Goal: Transaction & Acquisition: Obtain resource

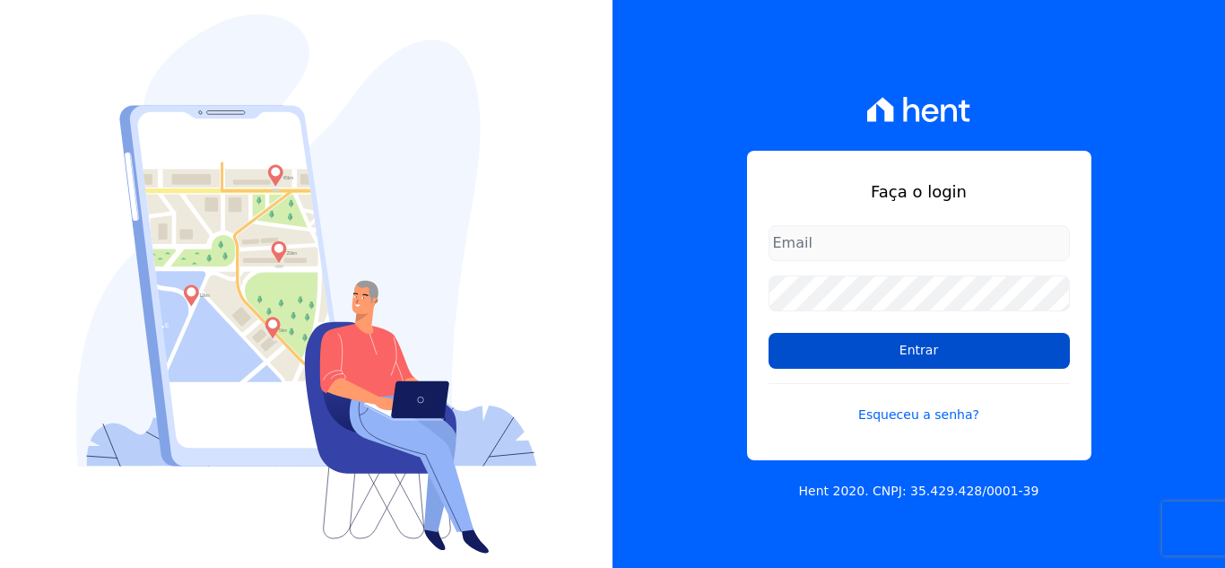
type input "[EMAIL_ADDRESS][DOMAIN_NAME]"
click at [914, 355] on input "Entrar" at bounding box center [919, 351] width 301 height 36
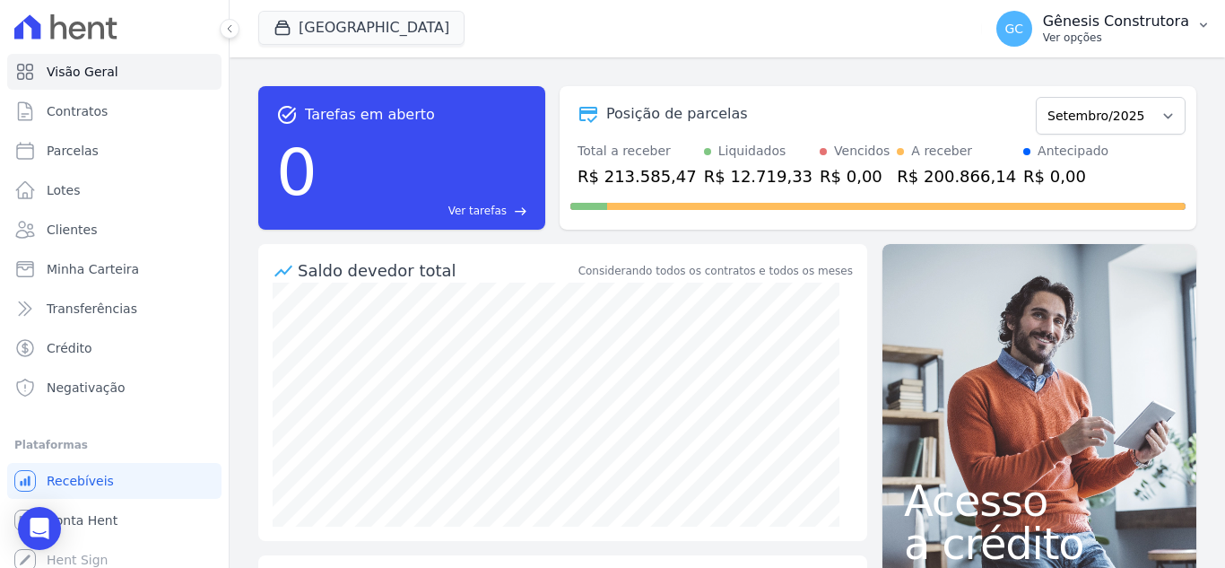
click at [1113, 25] on p "Gênesis Construtora" at bounding box center [1116, 22] width 146 height 18
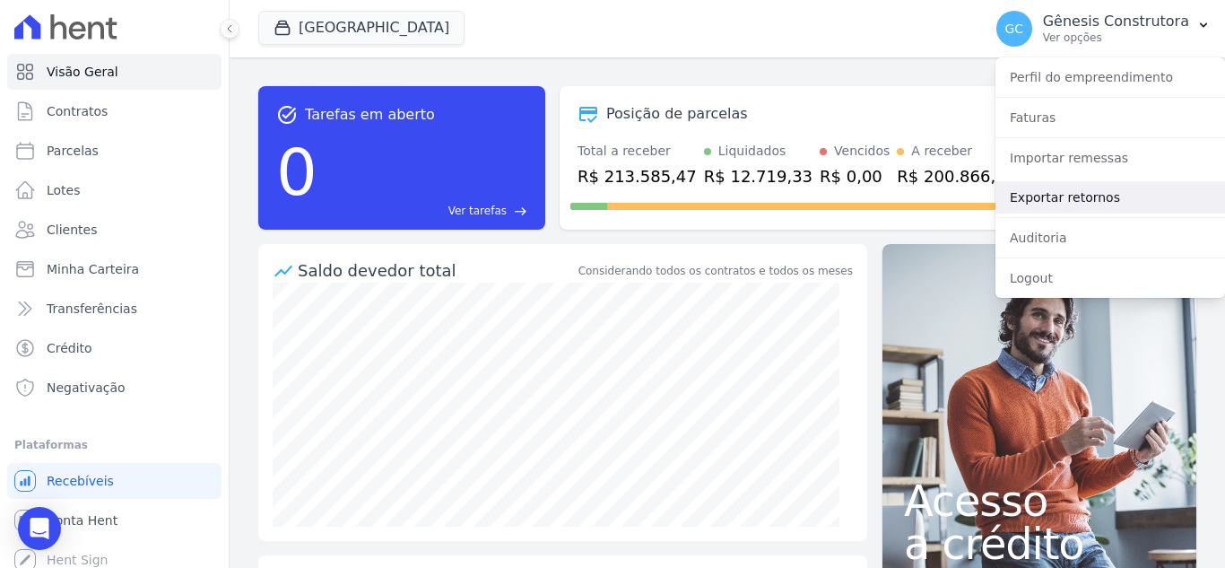
click at [1073, 193] on link "Exportar retornos" at bounding box center [1111, 197] width 230 height 32
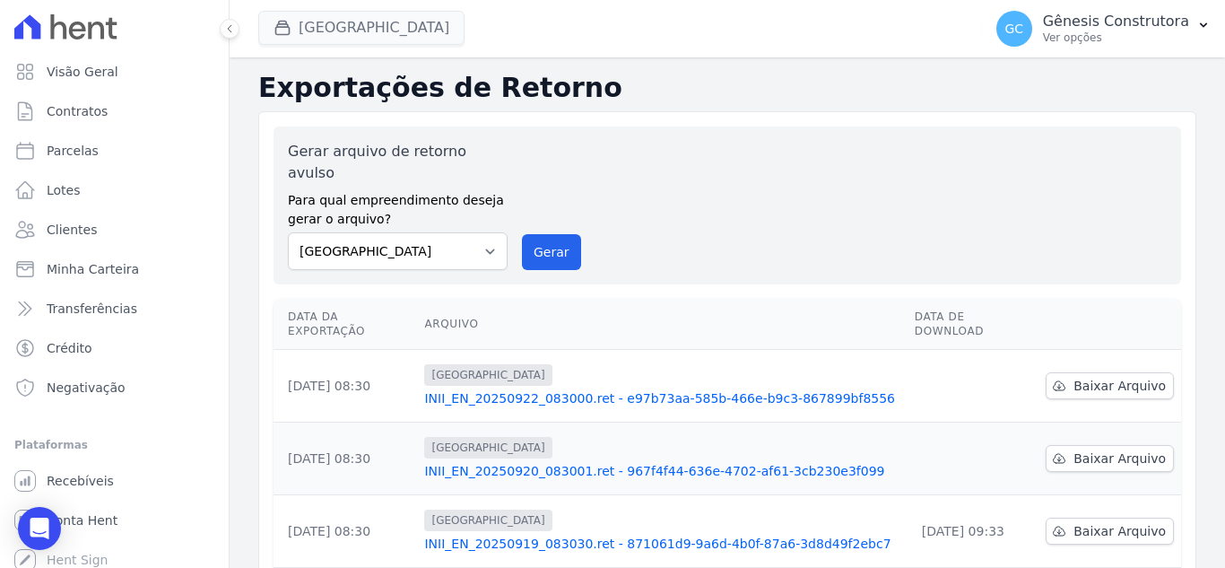
drag, startPoint x: 416, startPoint y: 50, endPoint x: 415, endPoint y: 31, distance: 19.8
click at [416, 45] on div "[GEOGRAPHIC_DATA] Genesis Empreendimentos [GEOGRAPHIC_DATA] [GEOGRAPHIC_DATA] F…" at bounding box center [616, 28] width 717 height 59
click at [415, 28] on button "[GEOGRAPHIC_DATA]" at bounding box center [361, 28] width 206 height 34
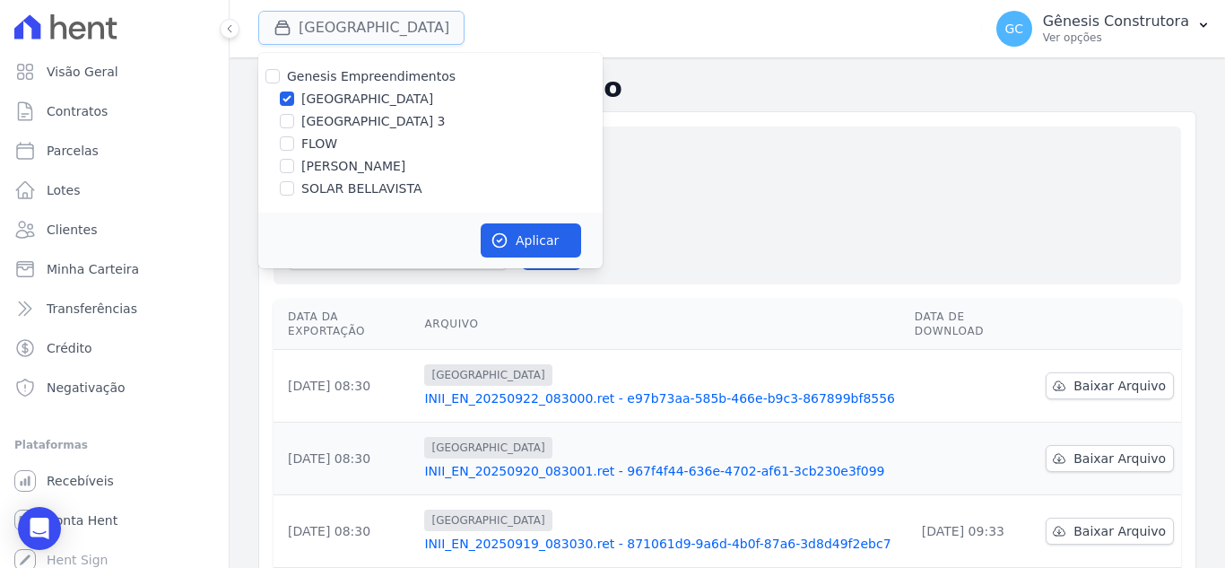
click at [414, 24] on button "[GEOGRAPHIC_DATA]" at bounding box center [361, 28] width 206 height 34
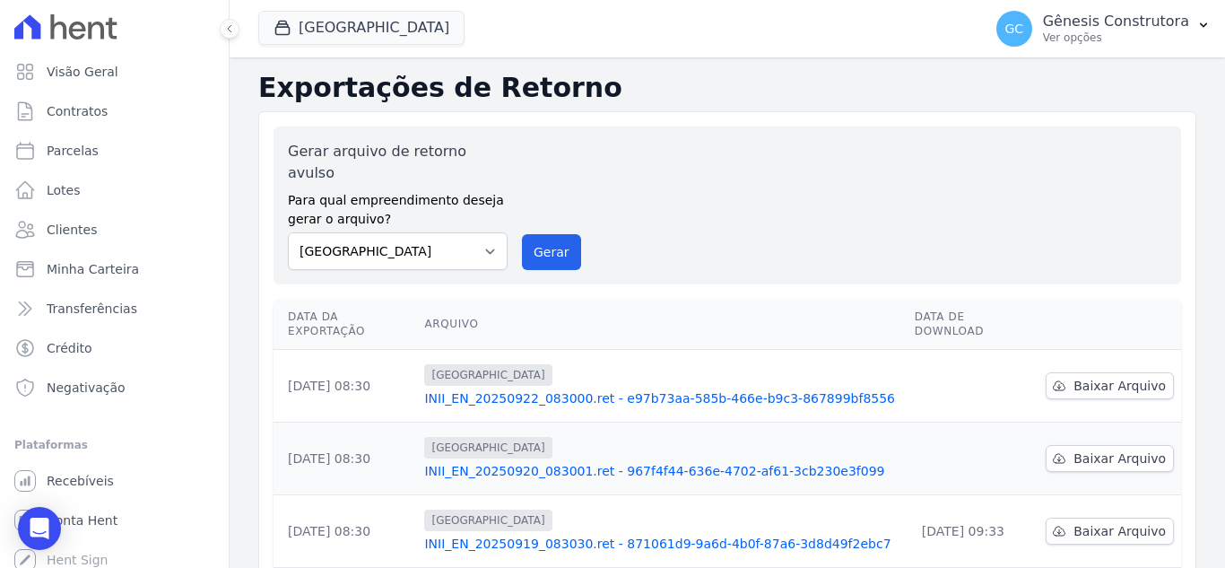
click at [577, 232] on div "Gerar arquivo de retorno avulso Para qual empreendimento deseja gerar o arquivo…" at bounding box center [727, 205] width 879 height 129
click at [551, 234] on button "Gerar" at bounding box center [551, 252] width 59 height 36
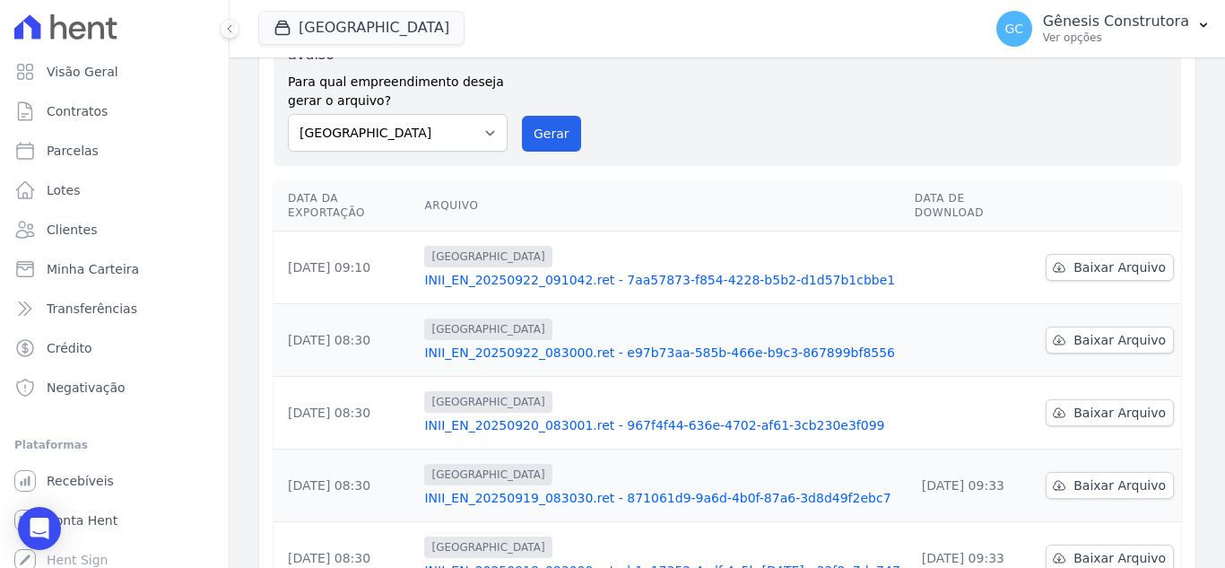
scroll to position [118, 0]
click at [1119, 404] on span "Baixar Arquivo" at bounding box center [1120, 413] width 92 height 18
click at [1106, 331] on span "Baixar Arquivo" at bounding box center [1120, 340] width 92 height 18
click at [1159, 254] on link "Baixar Arquivo" at bounding box center [1110, 267] width 128 height 27
click at [552, 116] on button "Gerar" at bounding box center [551, 134] width 59 height 36
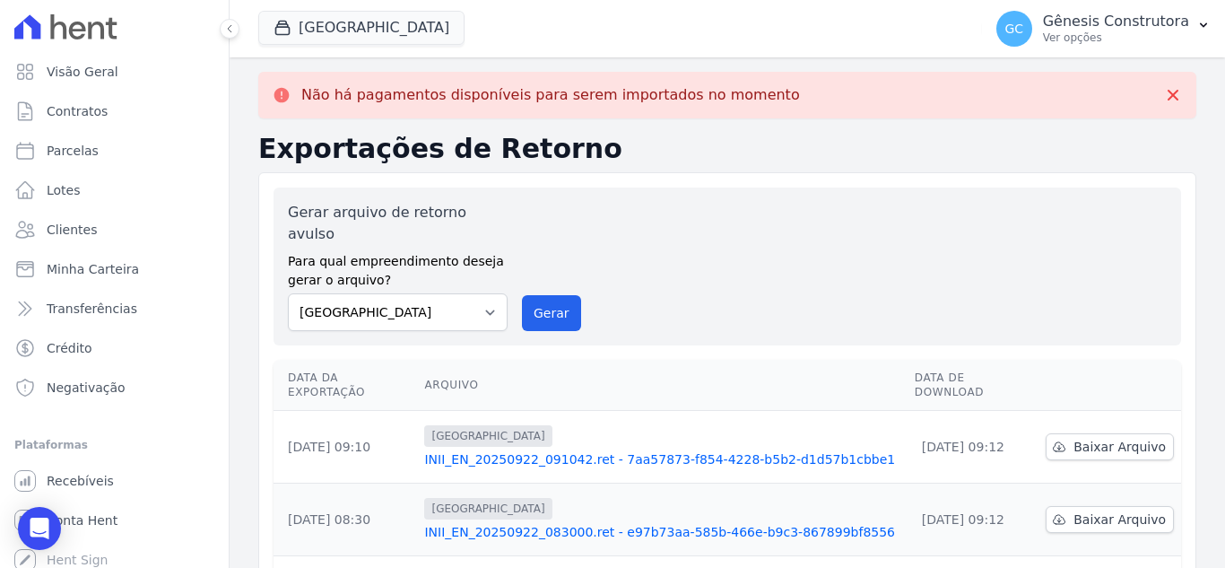
drag, startPoint x: 673, startPoint y: 163, endPoint x: 1173, endPoint y: 240, distance: 505.6
click at [356, 19] on button "[GEOGRAPHIC_DATA]" at bounding box center [361, 28] width 206 height 34
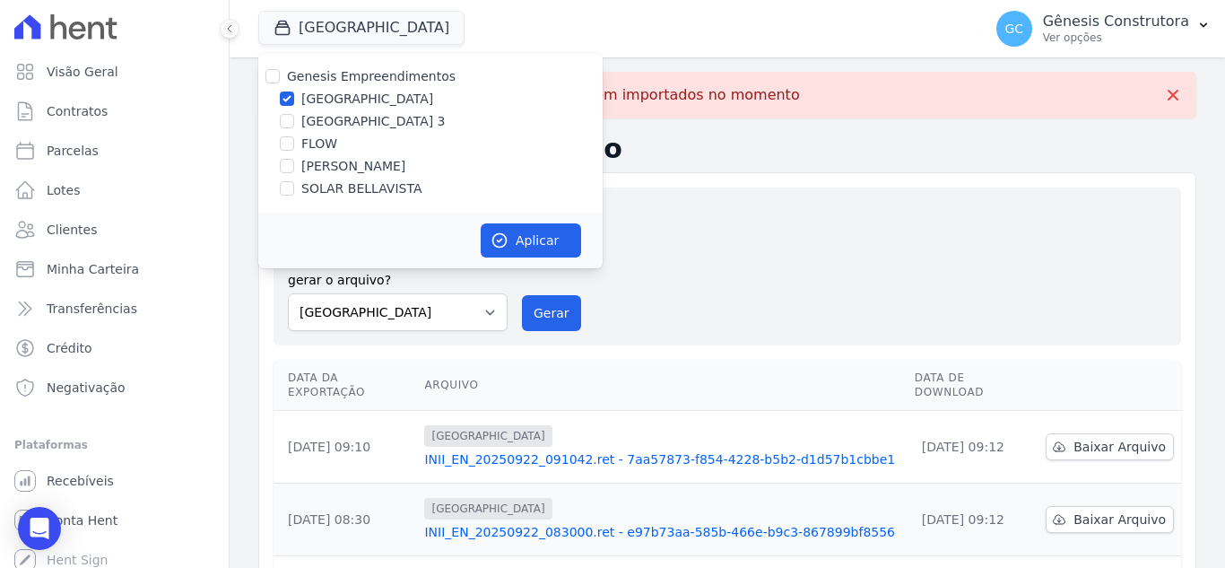
click at [345, 129] on label "[GEOGRAPHIC_DATA] 3" at bounding box center [373, 121] width 144 height 19
click at [294, 128] on input "[GEOGRAPHIC_DATA] 3" at bounding box center [287, 121] width 14 height 14
checkbox input "true"
click at [345, 91] on label "[GEOGRAPHIC_DATA]" at bounding box center [367, 99] width 132 height 19
click at [294, 92] on input "[GEOGRAPHIC_DATA]" at bounding box center [287, 99] width 14 height 14
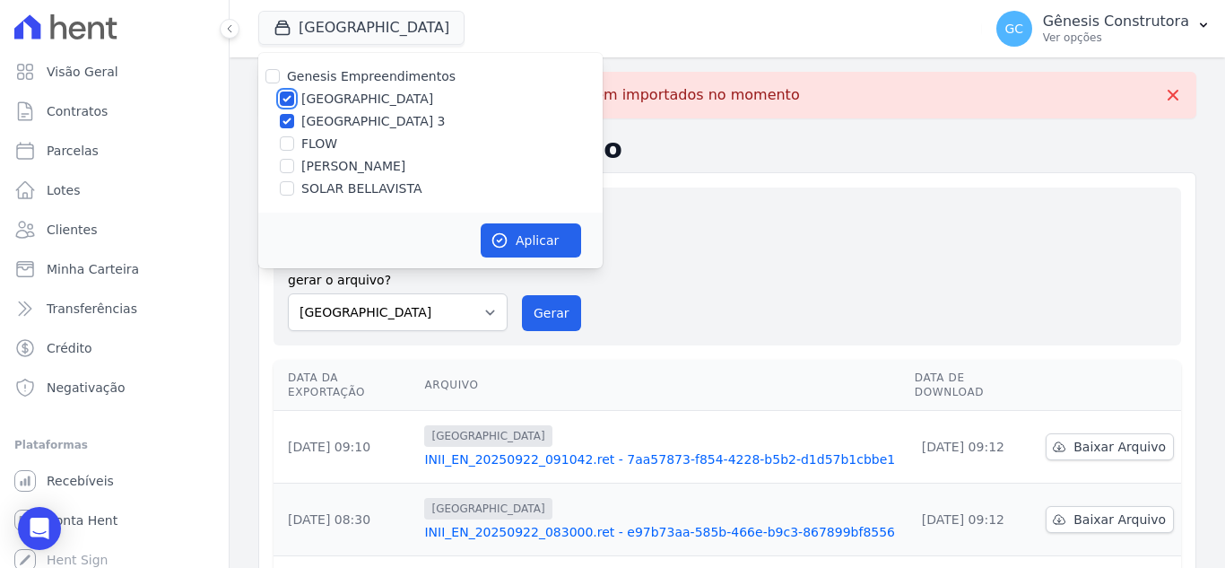
checkbox input "false"
click at [563, 250] on button "Aplicar" at bounding box center [531, 240] width 100 height 34
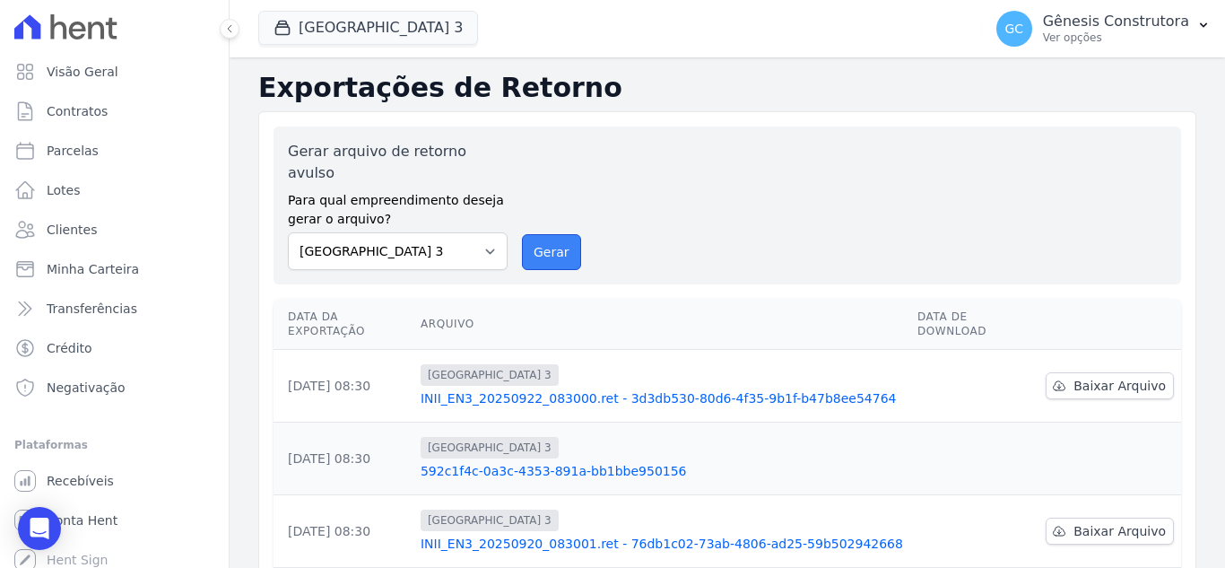
click at [554, 234] on button "Gerar" at bounding box center [551, 252] width 59 height 36
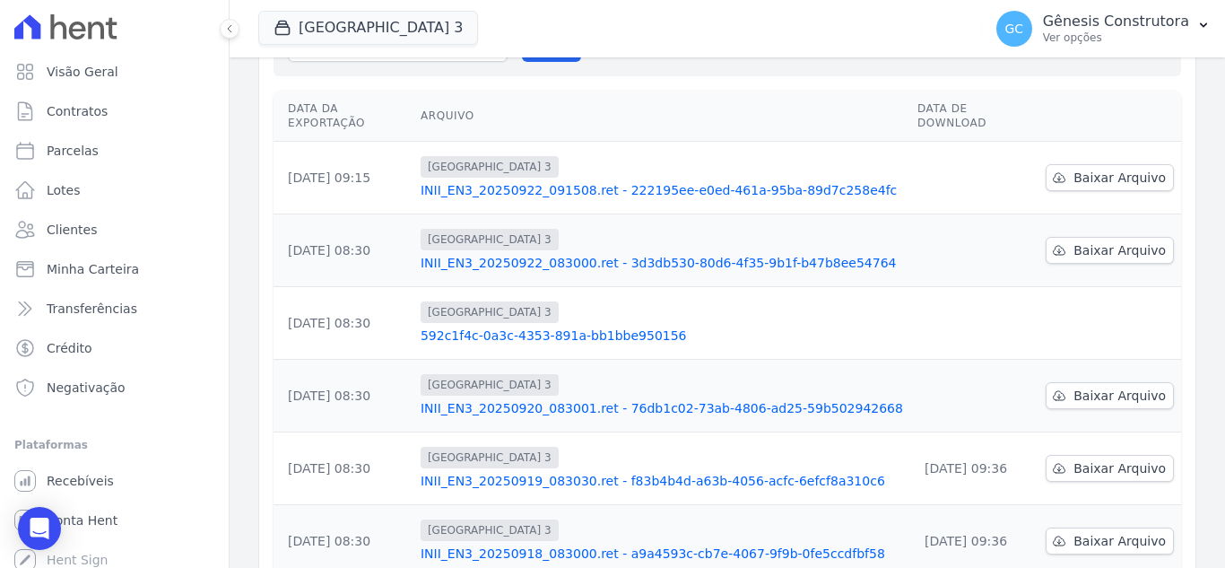
scroll to position [208, 0]
click at [18, 537] on body "Visão Geral Contratos [GEOGRAPHIC_DATA] Lotes Clientes Minha Carteira Transferê…" at bounding box center [612, 284] width 1225 height 568
click at [35, 525] on icon "Open Intercom Messenger" at bounding box center [39, 528] width 21 height 23
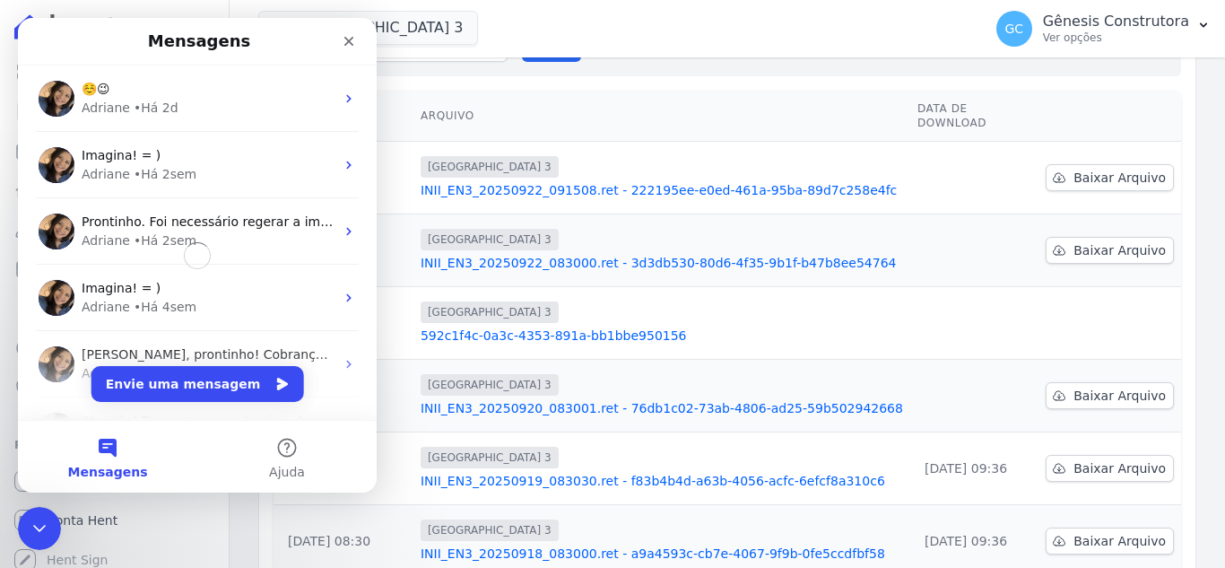
scroll to position [0, 0]
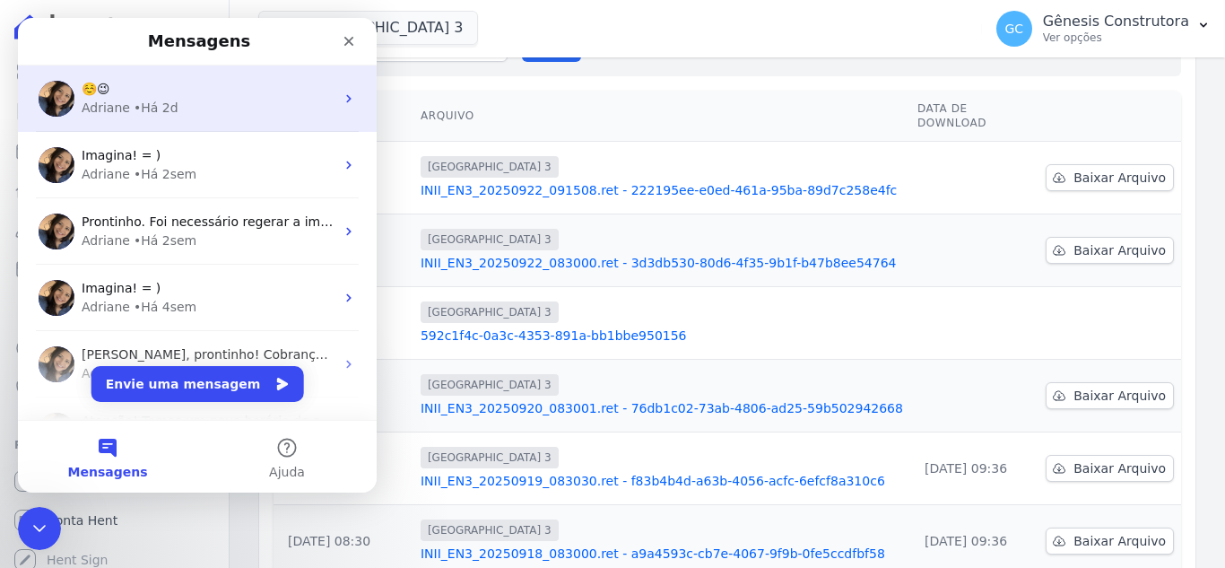
click at [148, 120] on div "☺️😉 [PERSON_NAME] • Há 2d" at bounding box center [197, 98] width 359 height 66
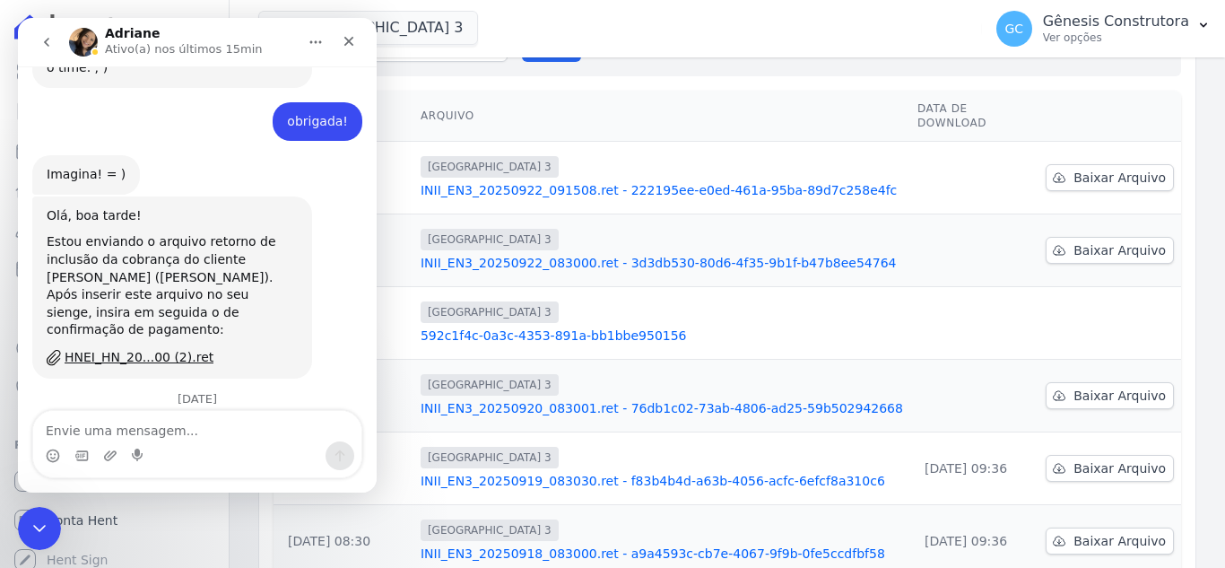
scroll to position [10297, 0]
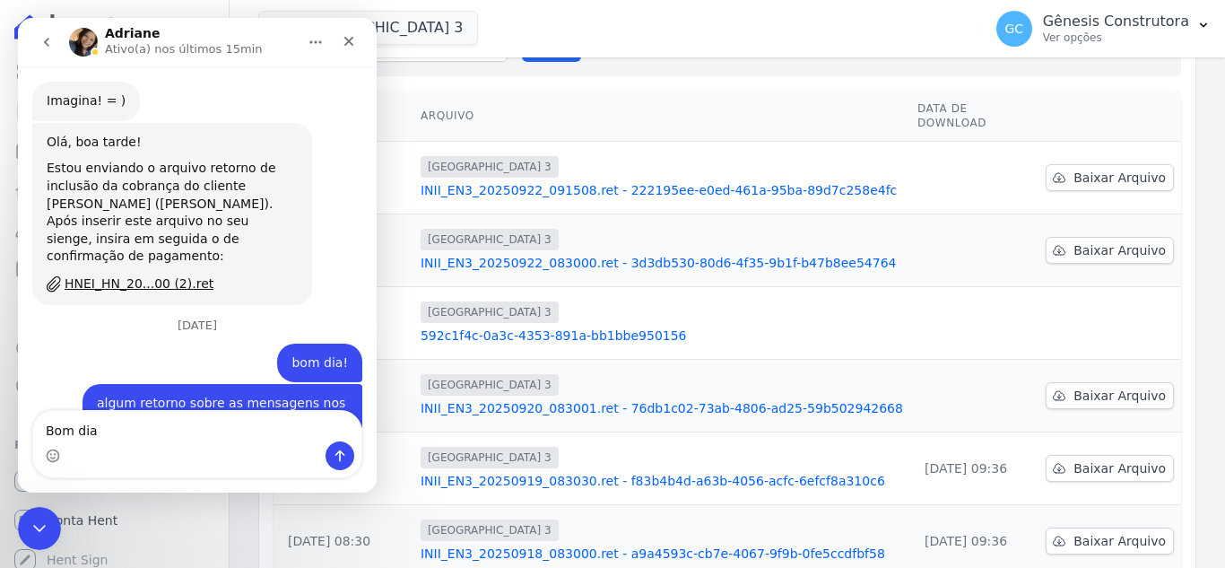
type textarea "Bom dia!"
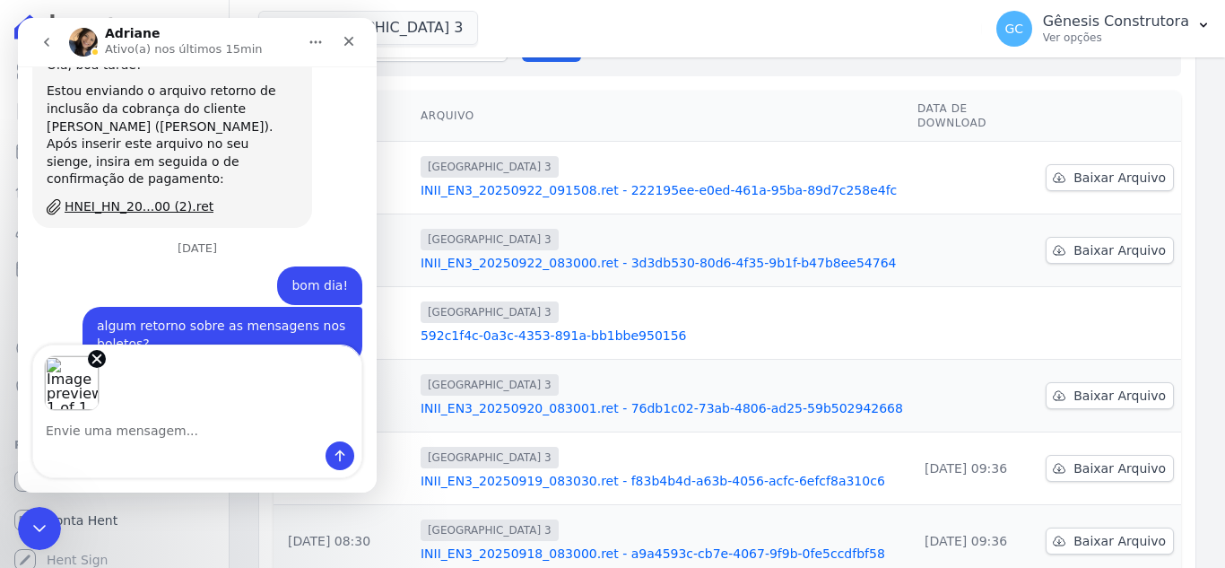
scroll to position [10440, 0]
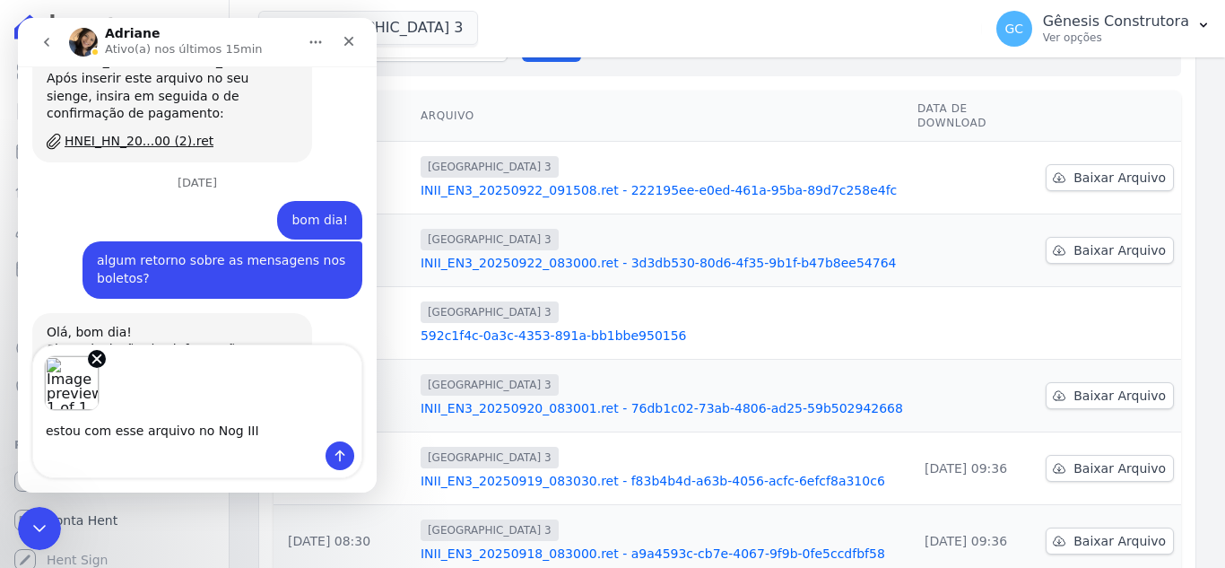
type textarea "estou com esse arquivo no Nog III"
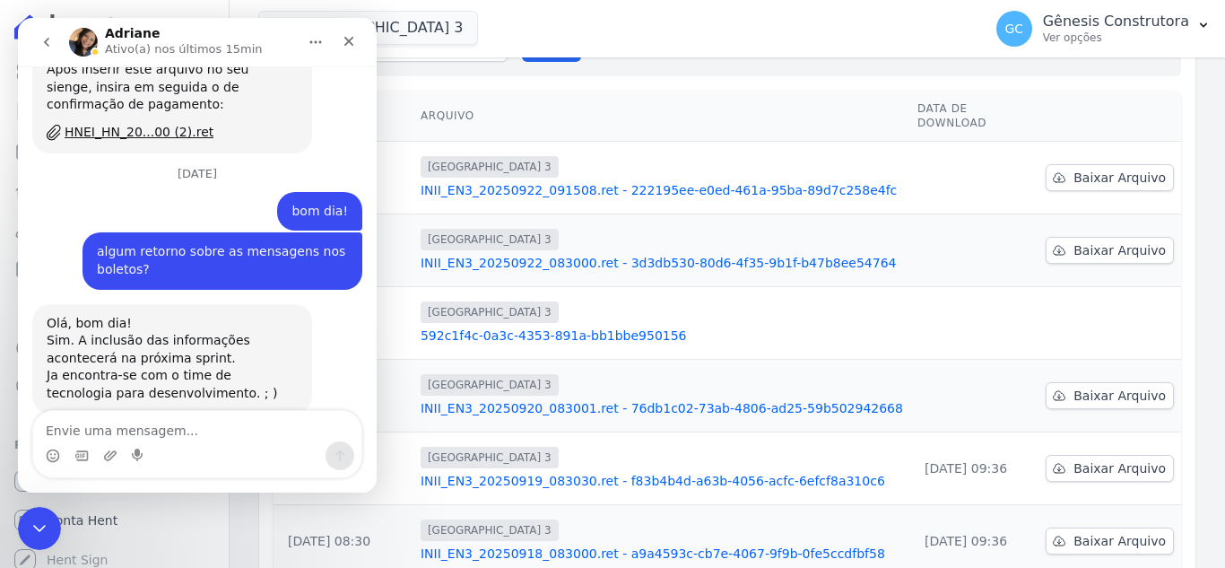
scroll to position [10450, 0]
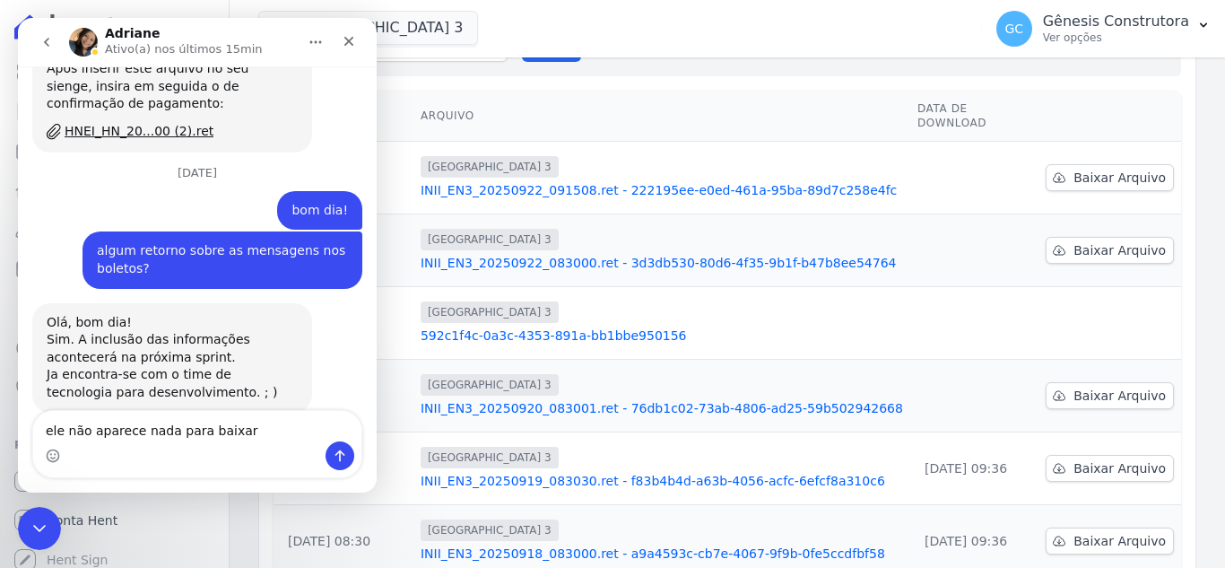
drag, startPoint x: 249, startPoint y: 444, endPoint x: 249, endPoint y: 428, distance: 16.1
click at [249, 440] on div "ele não aparece nada para baixar ele não aparece nada para baixar" at bounding box center [197, 444] width 328 height 66
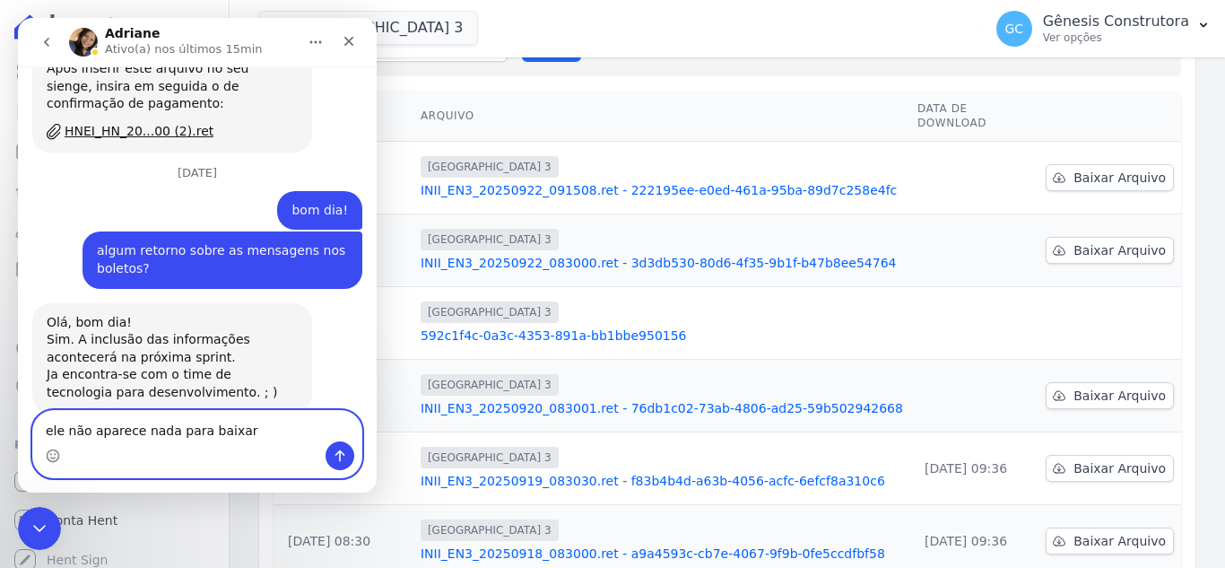
click at [249, 428] on textarea "ele não aparece nada para baixar" at bounding box center [197, 426] width 328 height 31
type textarea "ele não aparece nada para baixar."
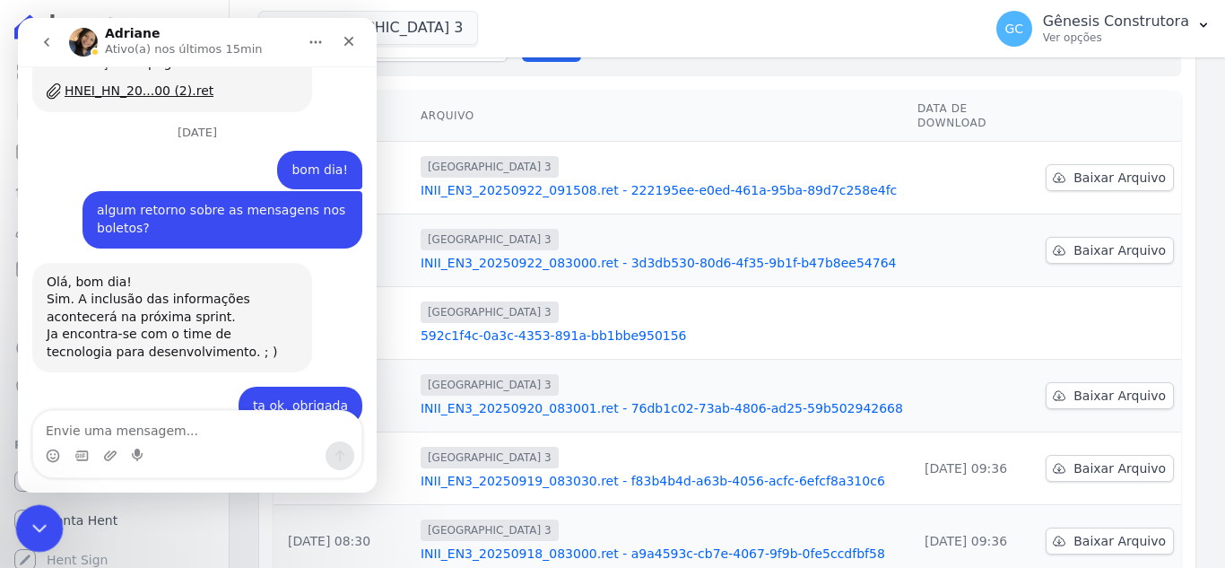
click at [34, 519] on icon "Encerramento do Messenger da Intercom" at bounding box center [37, 526] width 22 height 22
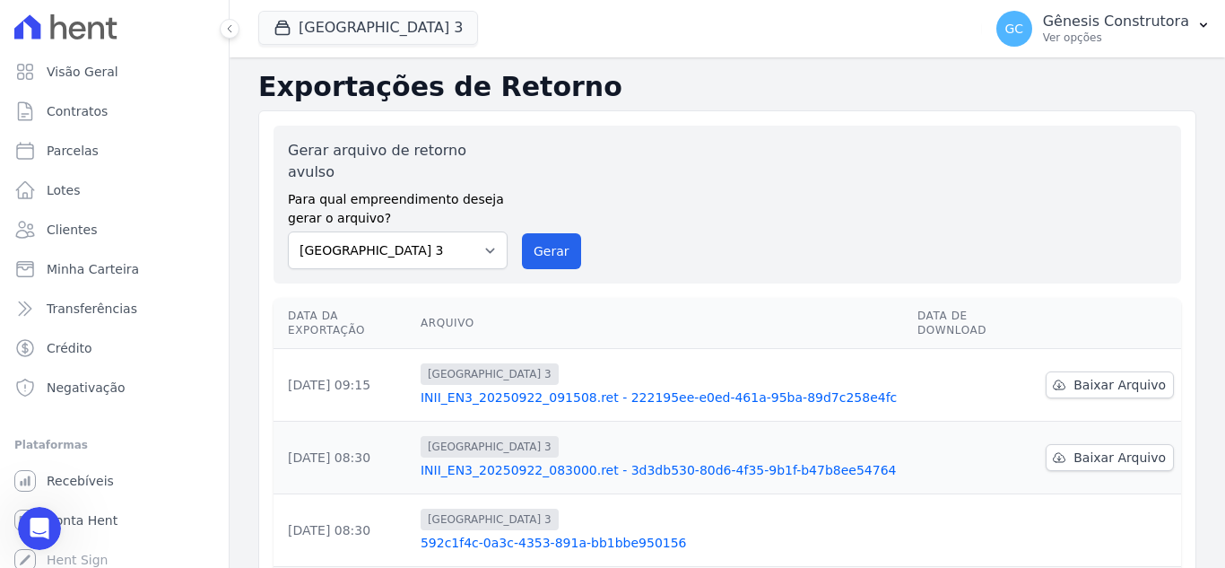
scroll to position [0, 0]
drag, startPoint x: 560, startPoint y: 229, endPoint x: 665, endPoint y: 171, distance: 119.6
click at [560, 234] on button "Gerar" at bounding box center [551, 252] width 59 height 36
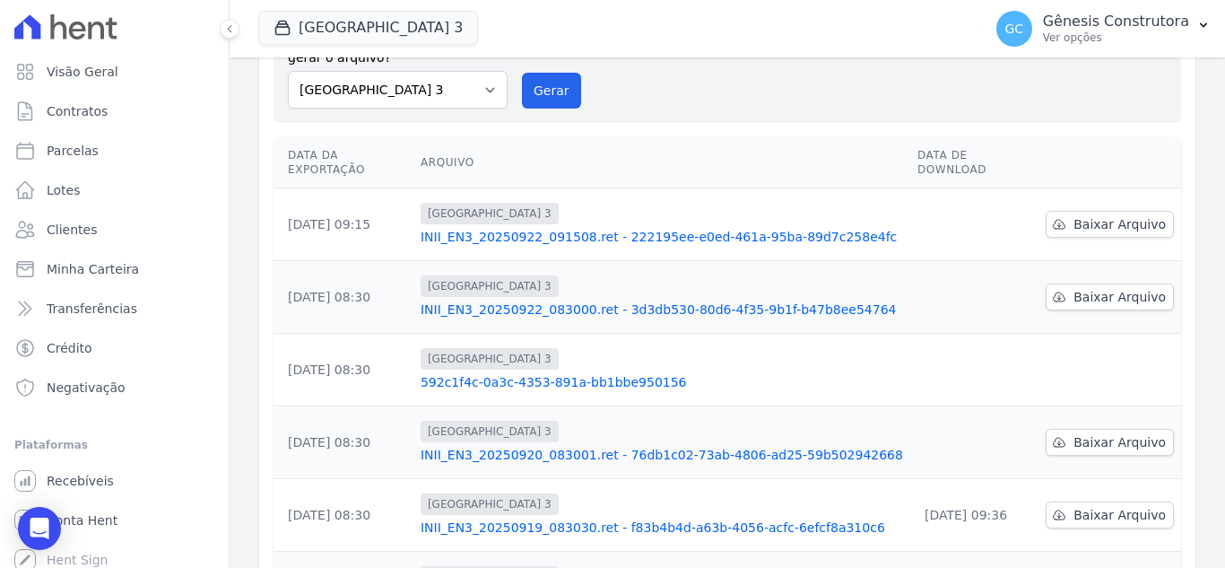
scroll to position [269, 0]
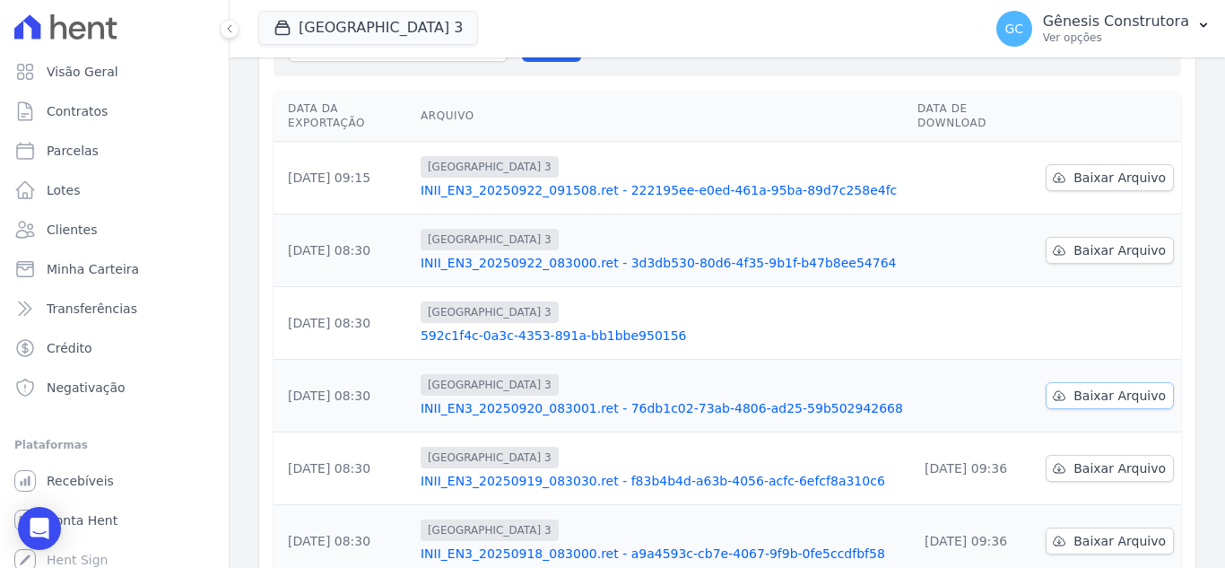
click at [1063, 382] on link "Baixar Arquivo" at bounding box center [1110, 395] width 128 height 27
click at [1056, 243] on icon at bounding box center [1059, 250] width 14 height 14
click at [1159, 164] on link "Baixar Arquivo" at bounding box center [1110, 177] width 128 height 27
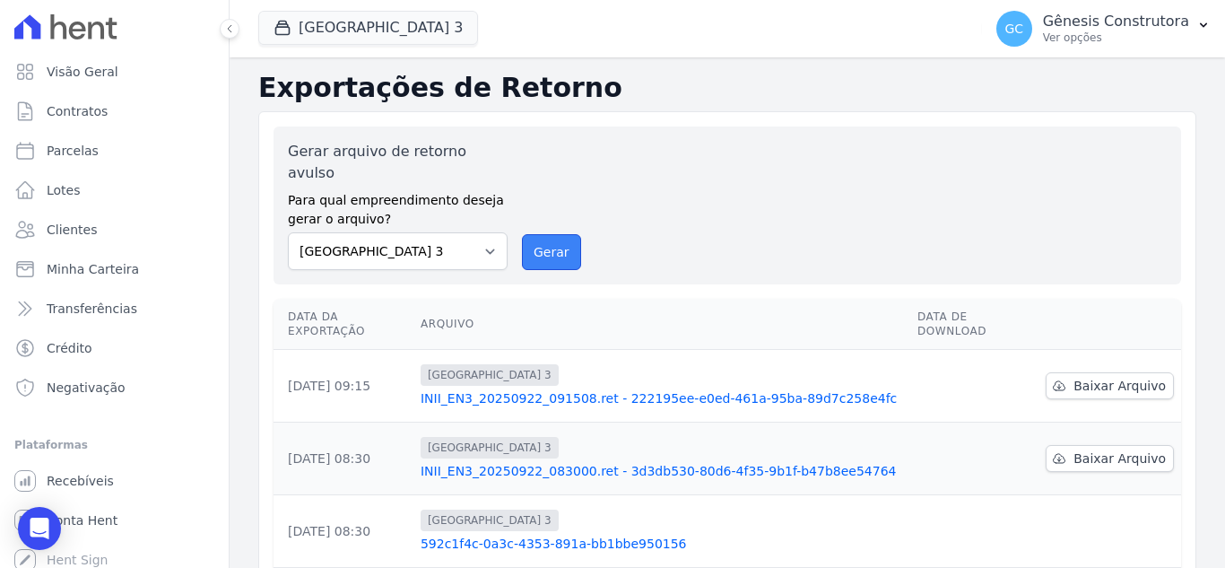
click at [550, 235] on button "Gerar" at bounding box center [551, 252] width 59 height 36
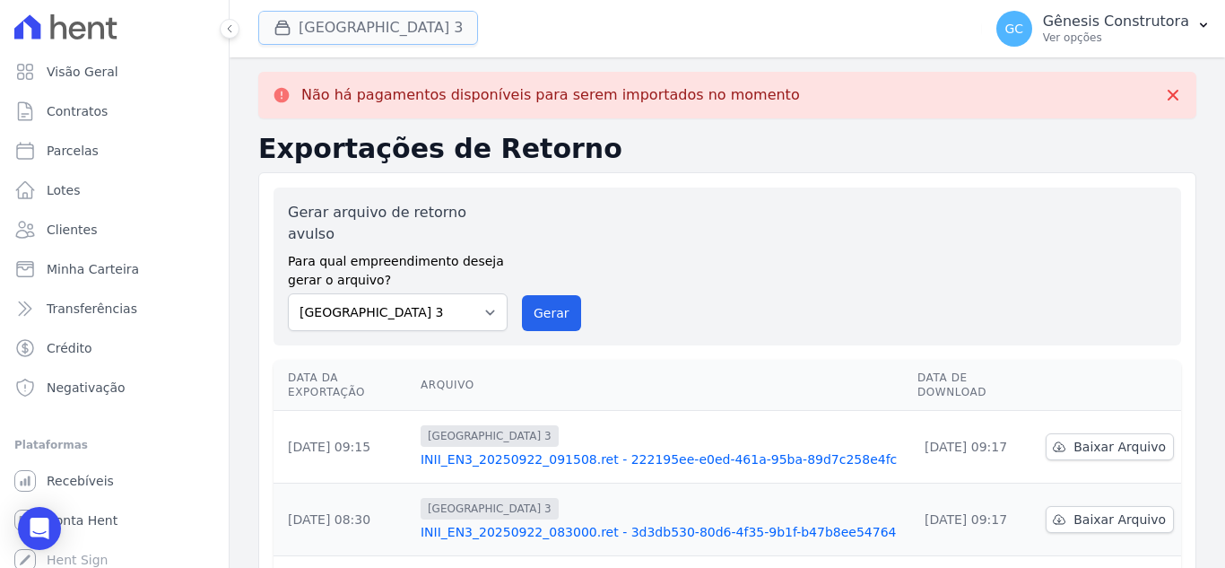
click at [358, 31] on button "[GEOGRAPHIC_DATA] 3" at bounding box center [368, 28] width 220 height 34
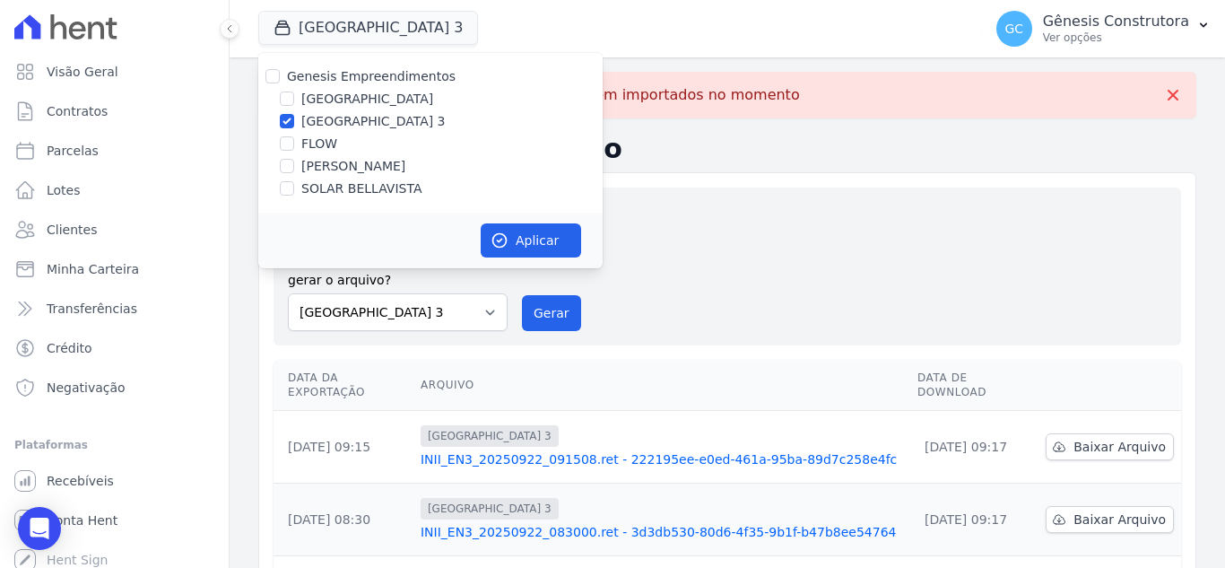
click at [322, 198] on div "Genesis Empreendimentos [GEOGRAPHIC_DATA] [GEOGRAPHIC_DATA] FLOW [PERSON_NAME] …" at bounding box center [430, 133] width 345 height 160
click at [323, 184] on label "SOLAR BELLAVISTA" at bounding box center [361, 188] width 120 height 19
click at [294, 184] on input "SOLAR BELLAVISTA" at bounding box center [287, 188] width 14 height 14
checkbox input "true"
click at [318, 119] on label "[GEOGRAPHIC_DATA] 3" at bounding box center [373, 121] width 144 height 19
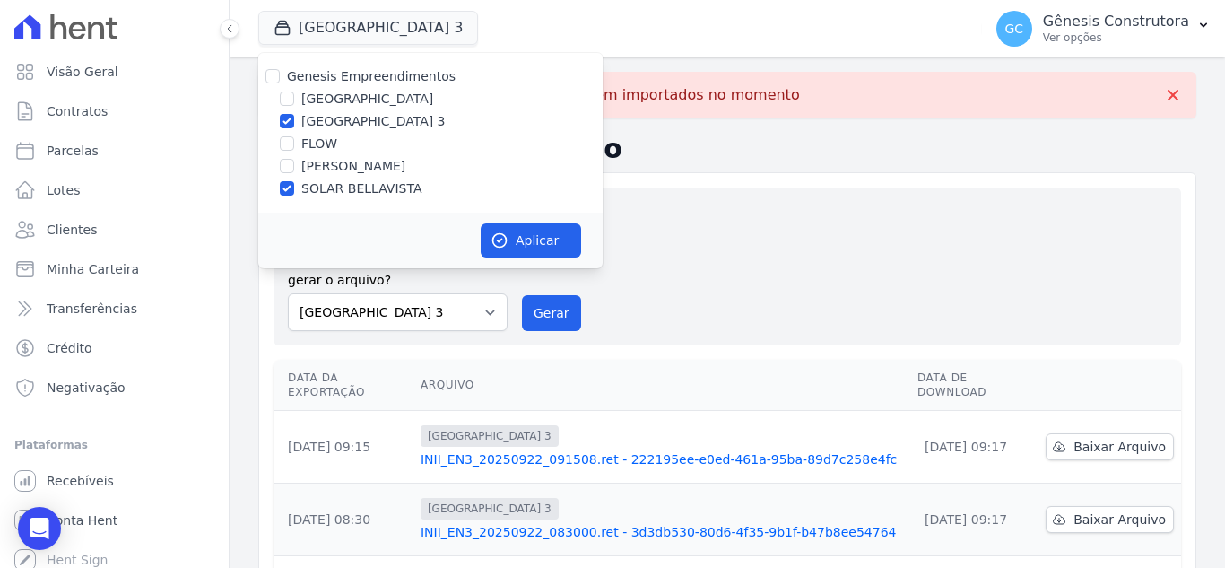
click at [294, 119] on input "[GEOGRAPHIC_DATA] 3" at bounding box center [287, 121] width 14 height 14
checkbox input "false"
click at [541, 229] on button "Aplicar" at bounding box center [531, 240] width 100 height 34
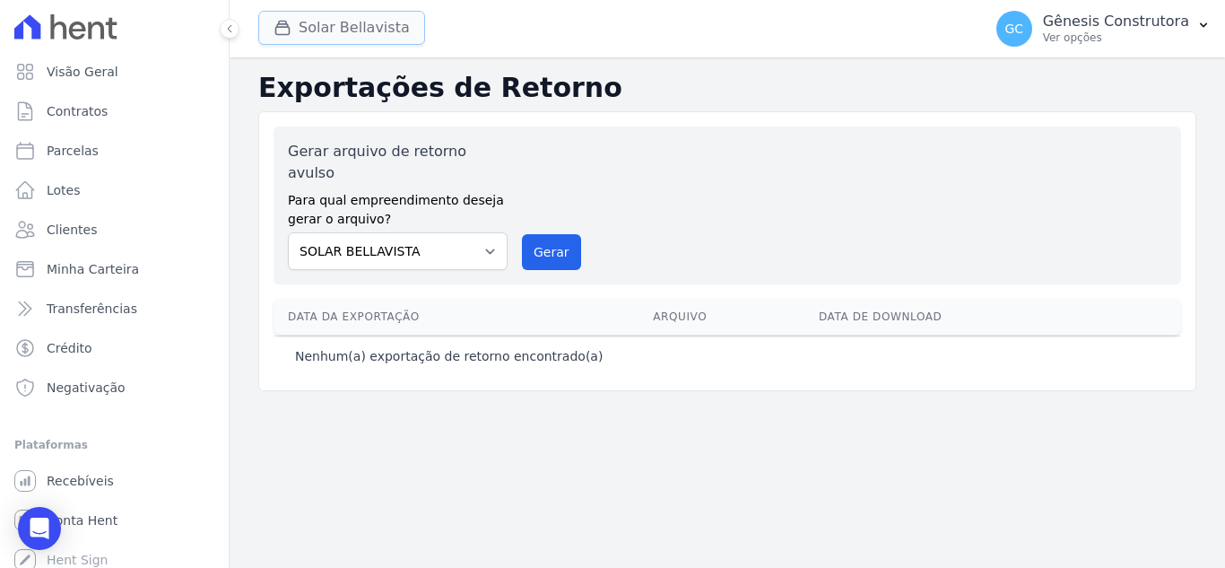
click at [331, 17] on button "Solar Bellavista" at bounding box center [341, 28] width 167 height 34
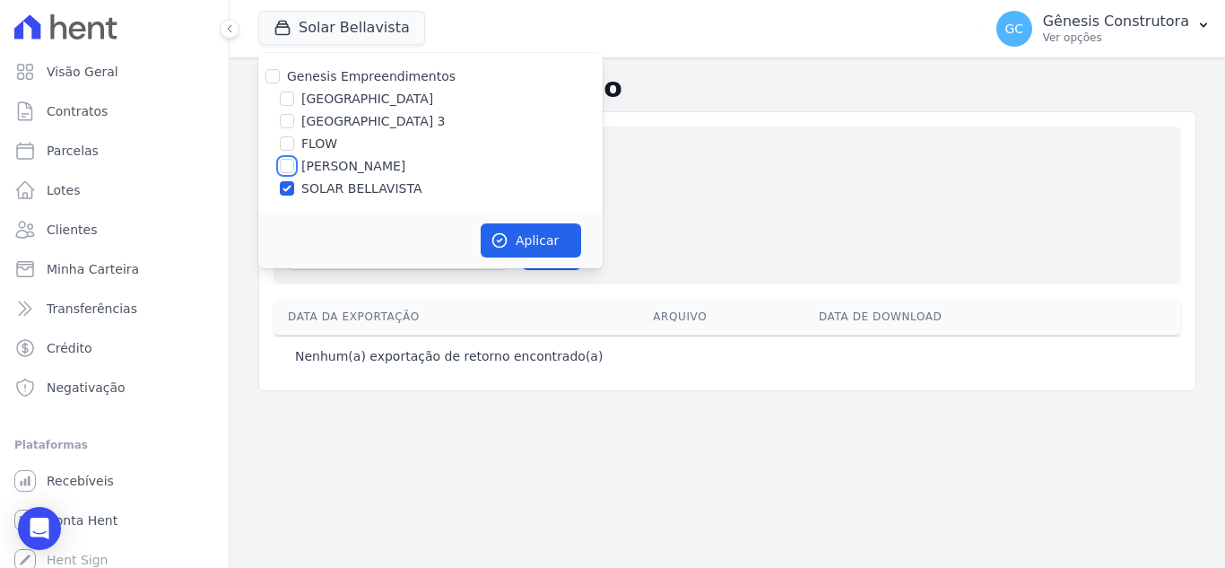
click at [293, 166] on input "[PERSON_NAME]" at bounding box center [287, 166] width 14 height 14
checkbox input "true"
click at [329, 197] on label "SOLAR BELLAVISTA" at bounding box center [361, 188] width 120 height 19
click at [294, 196] on input "SOLAR BELLAVISTA" at bounding box center [287, 188] width 14 height 14
checkbox input "false"
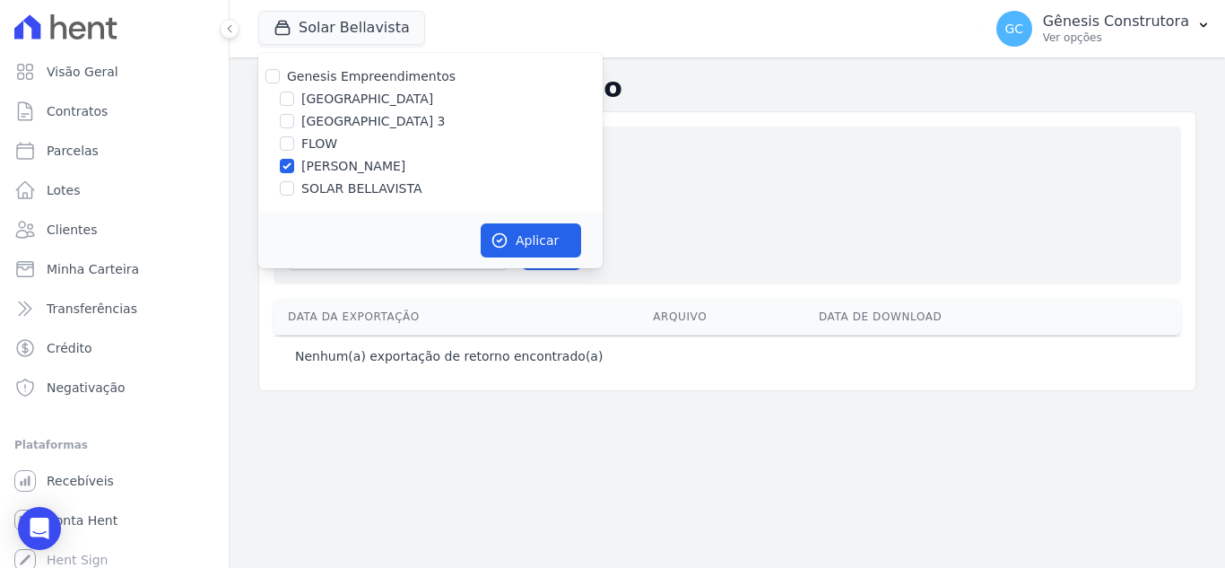
click at [562, 217] on div "Aplicar" at bounding box center [430, 241] width 345 height 56
click at [559, 231] on button "Aplicar" at bounding box center [531, 240] width 100 height 34
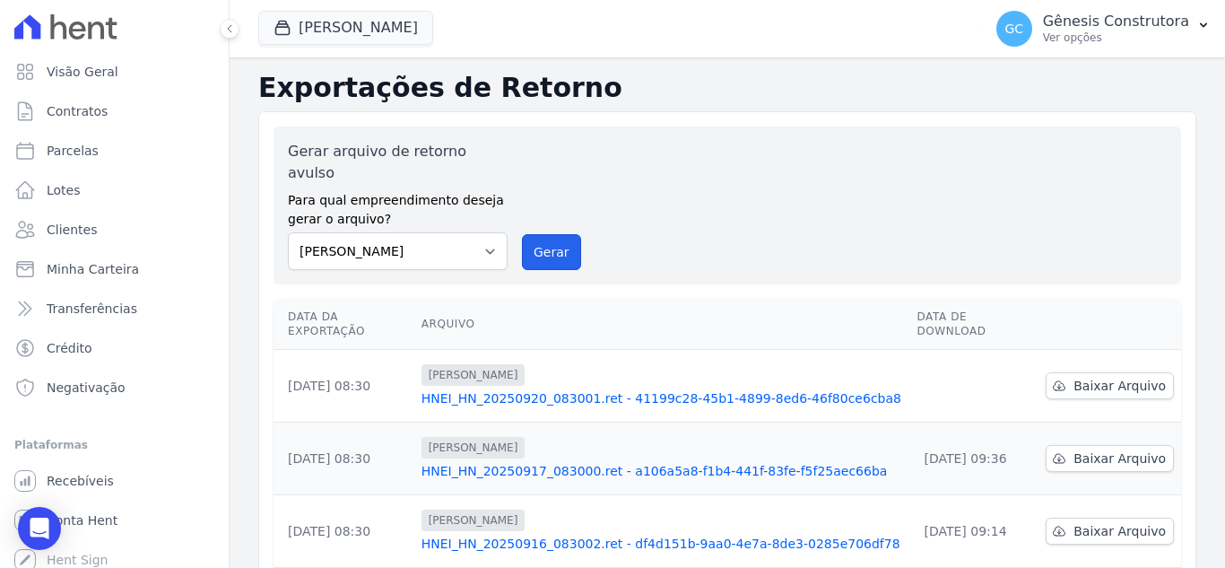
drag, startPoint x: 541, startPoint y: 240, endPoint x: 680, endPoint y: 170, distance: 156.1
click at [544, 240] on button "Gerar" at bounding box center [551, 252] width 59 height 36
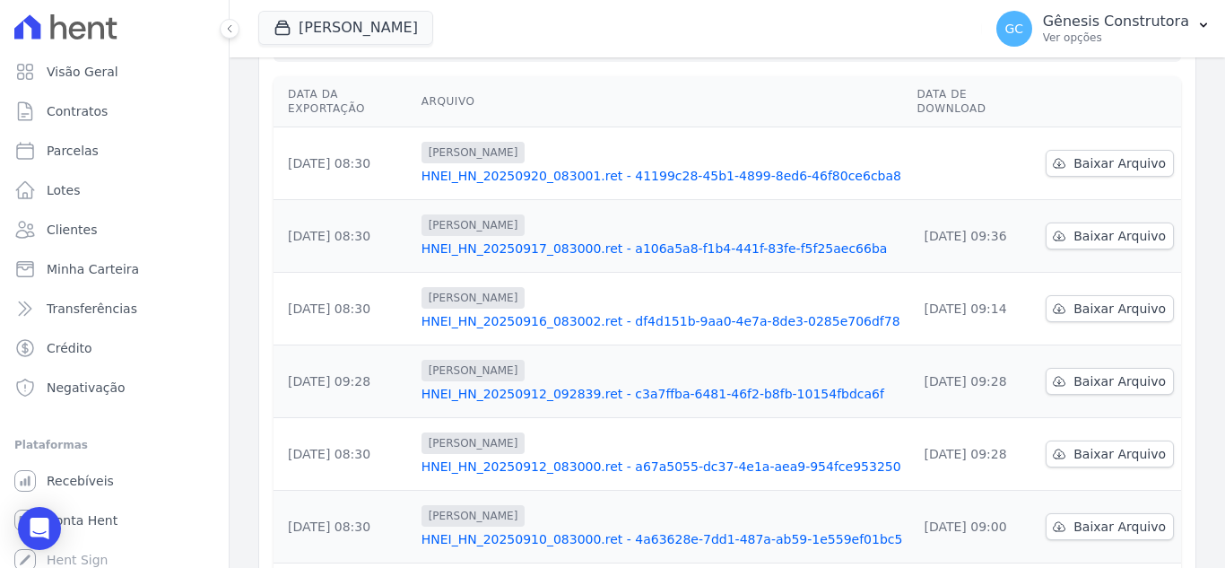
scroll to position [90, 0]
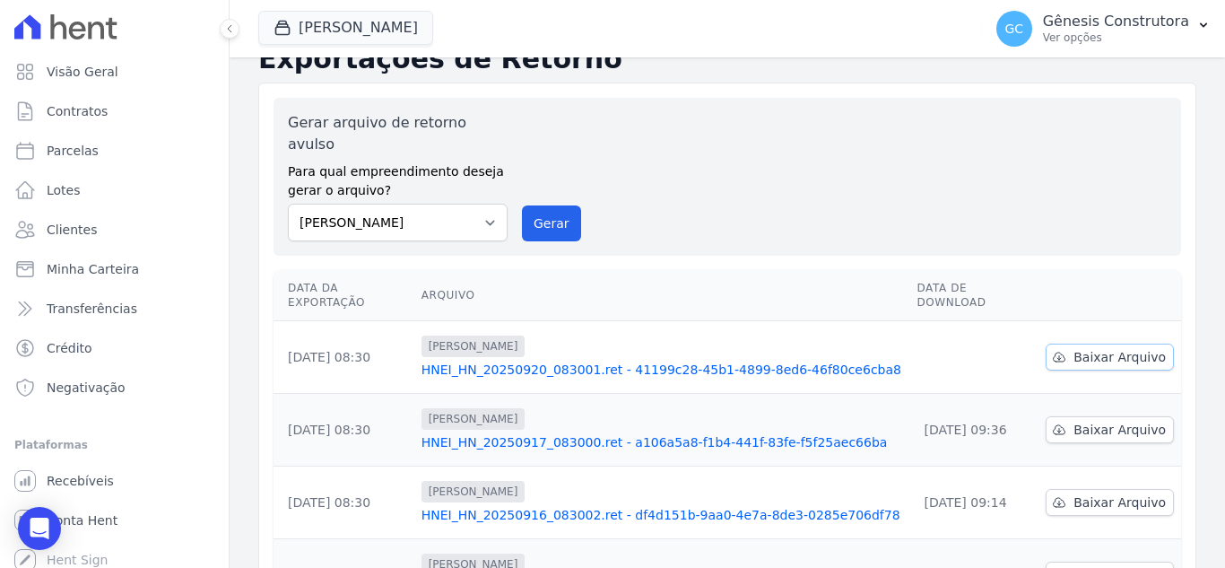
click at [1077, 348] on span "Baixar Arquivo" at bounding box center [1120, 357] width 92 height 18
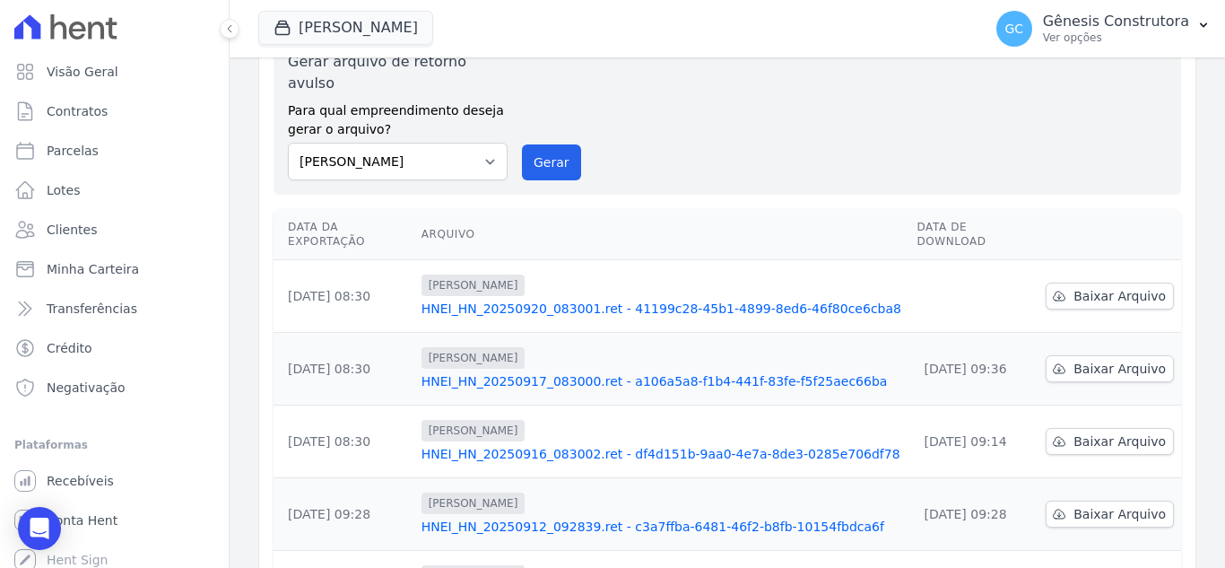
scroll to position [29, 0]
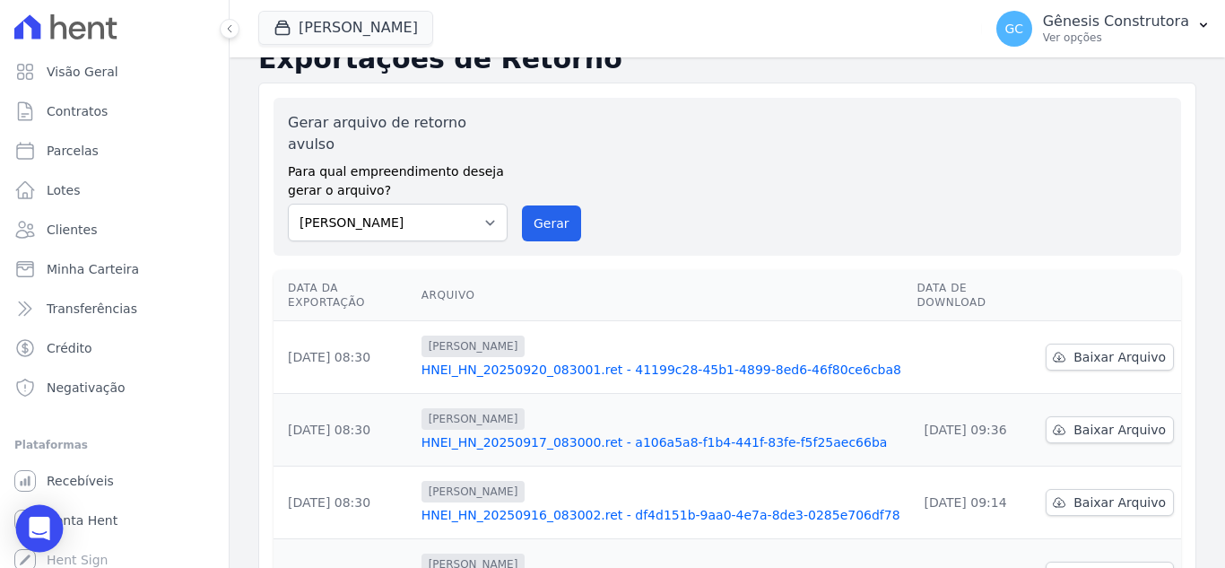
click at [33, 522] on icon "Open Intercom Messenger" at bounding box center [39, 528] width 21 height 23
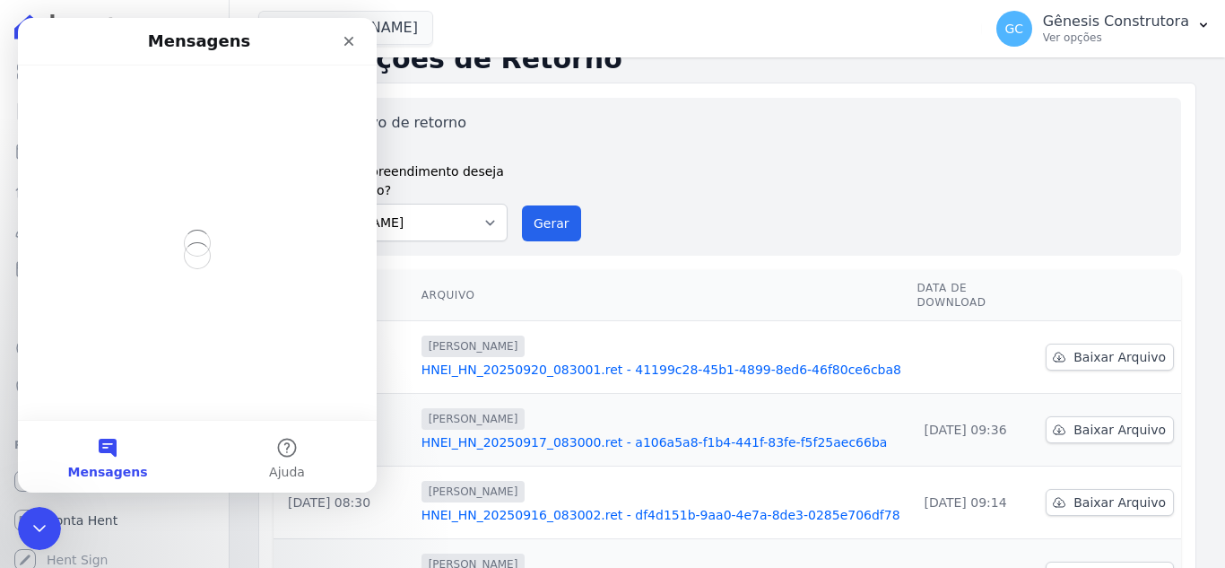
scroll to position [0, 0]
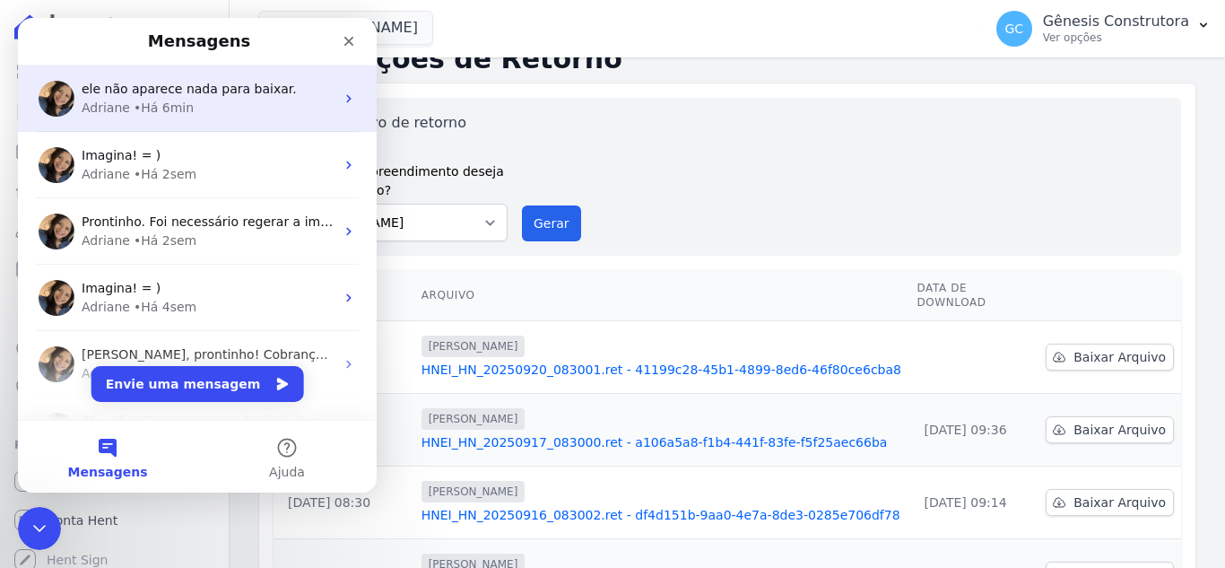
click at [242, 110] on div "Adriane • Há 6min" at bounding box center [208, 108] width 253 height 19
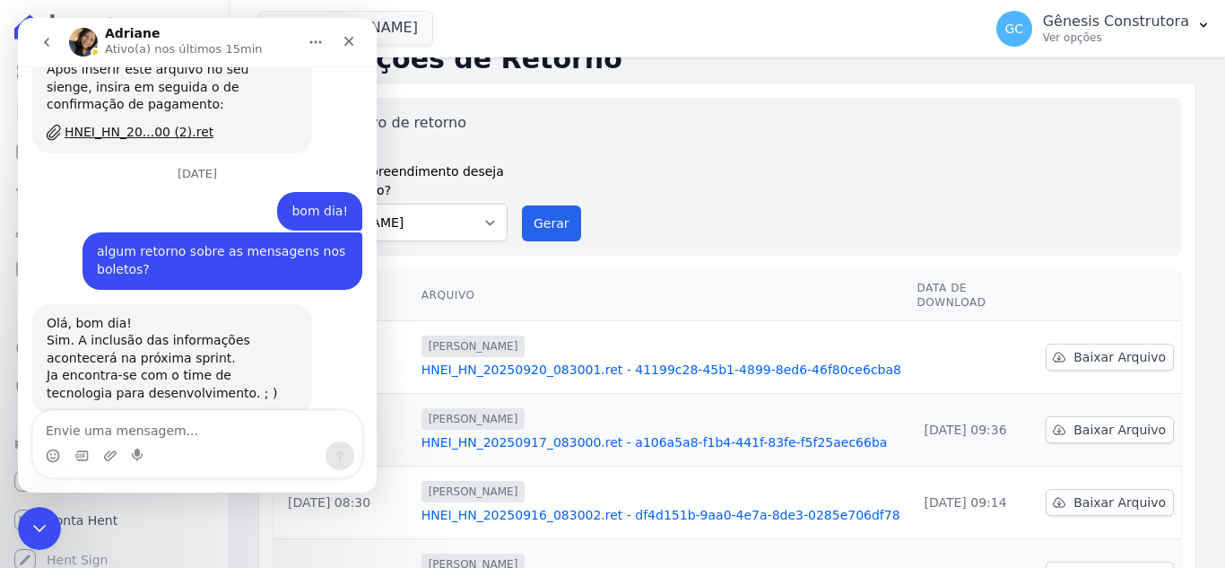
scroll to position [10490, 0]
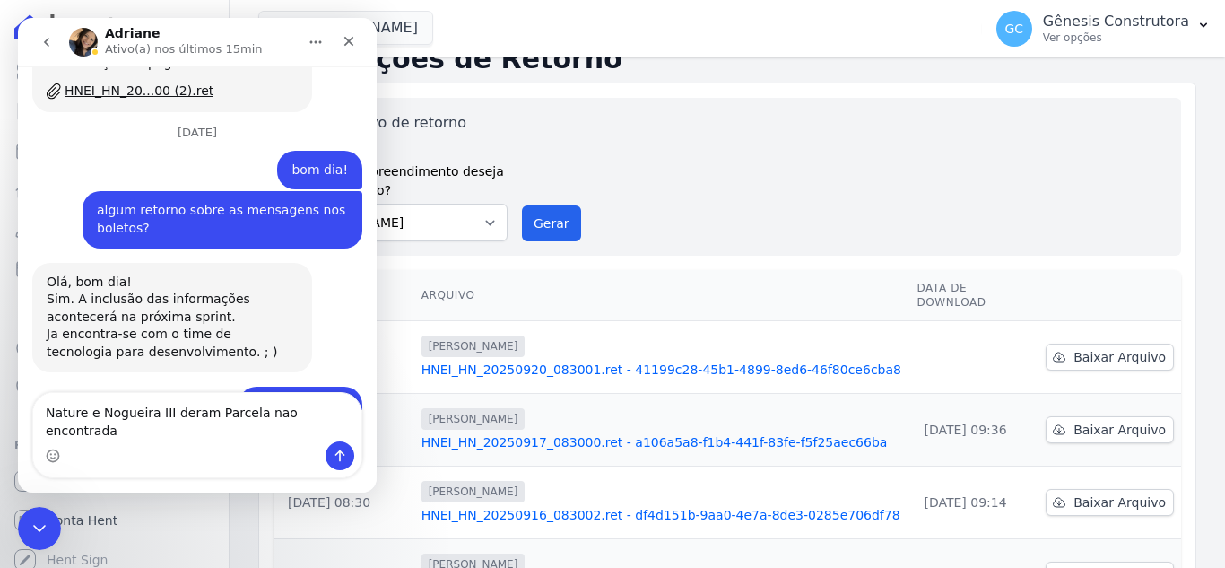
type textarea "Nature e Nogueira III deram Parcela nao encontrada"
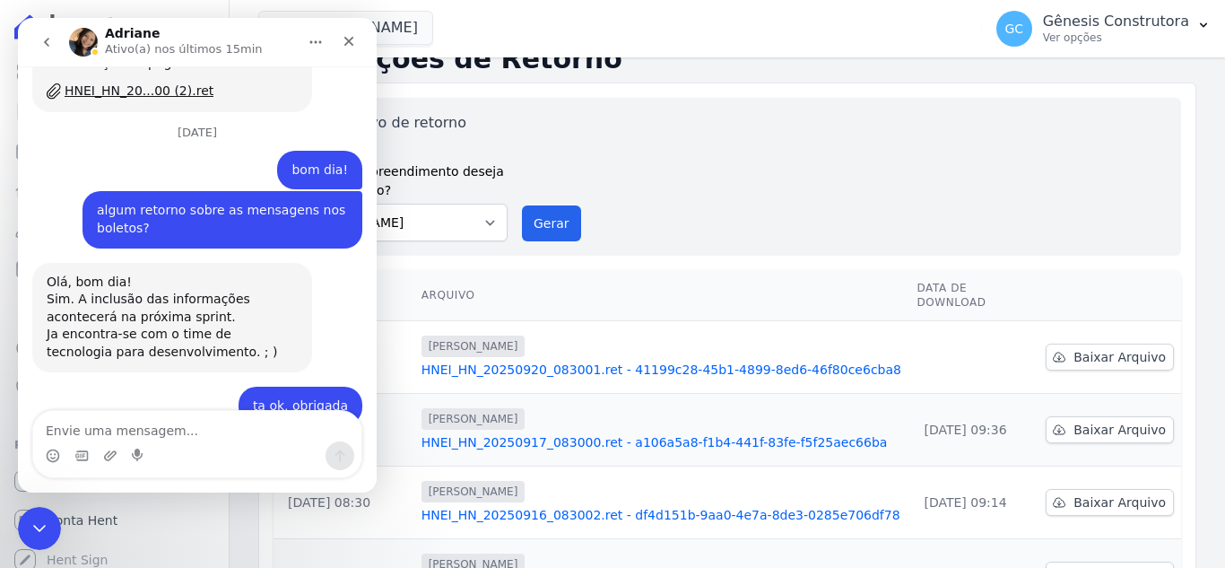
scroll to position [10549, 0]
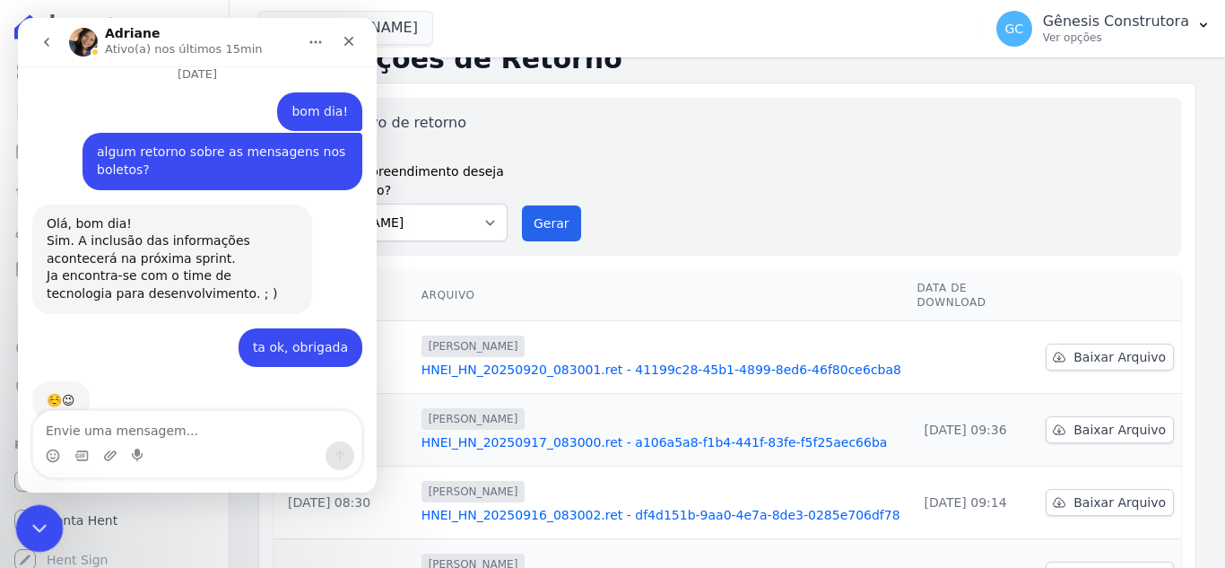
click at [22, 528] on div "Encerramento do Messenger da Intercom" at bounding box center [36, 525] width 43 height 43
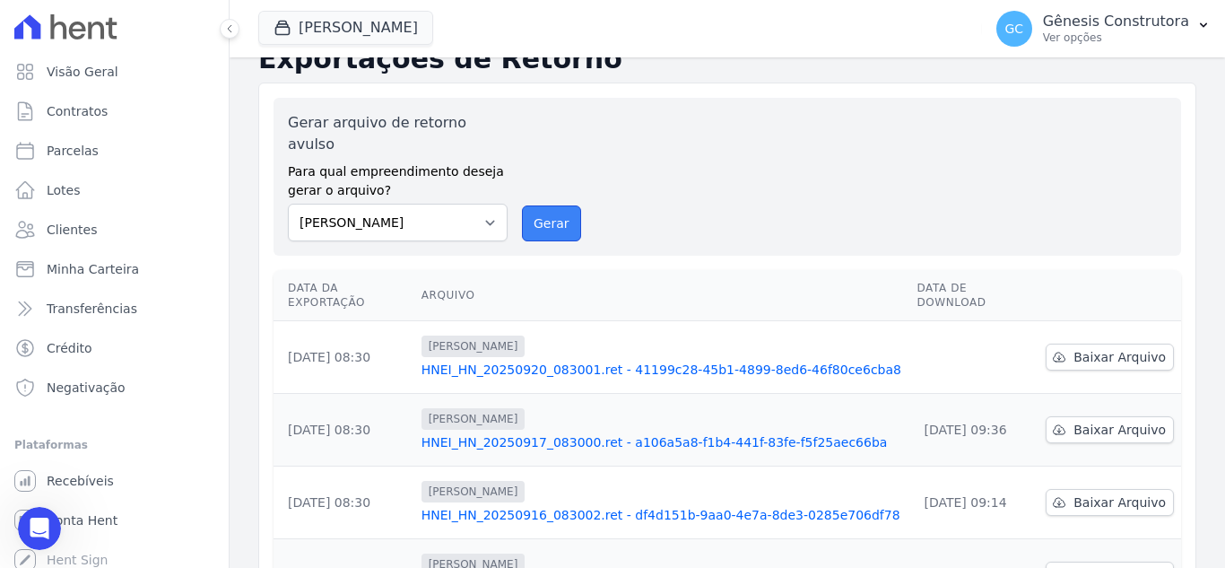
click at [540, 205] on button "Gerar" at bounding box center [551, 223] width 59 height 36
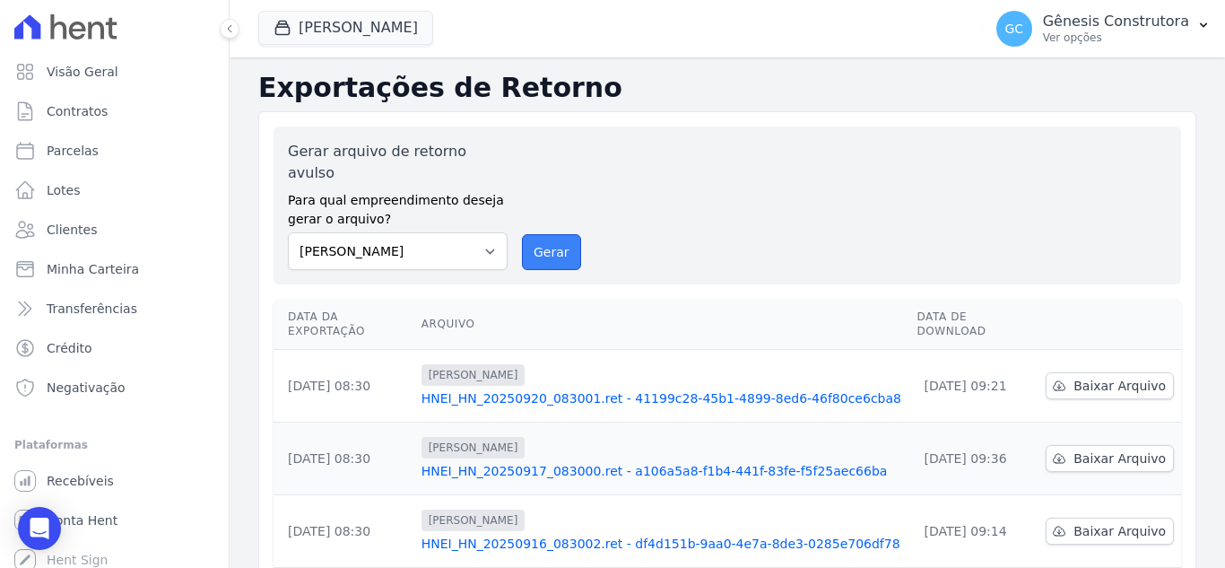
click at [533, 234] on button "Gerar" at bounding box center [551, 252] width 59 height 36
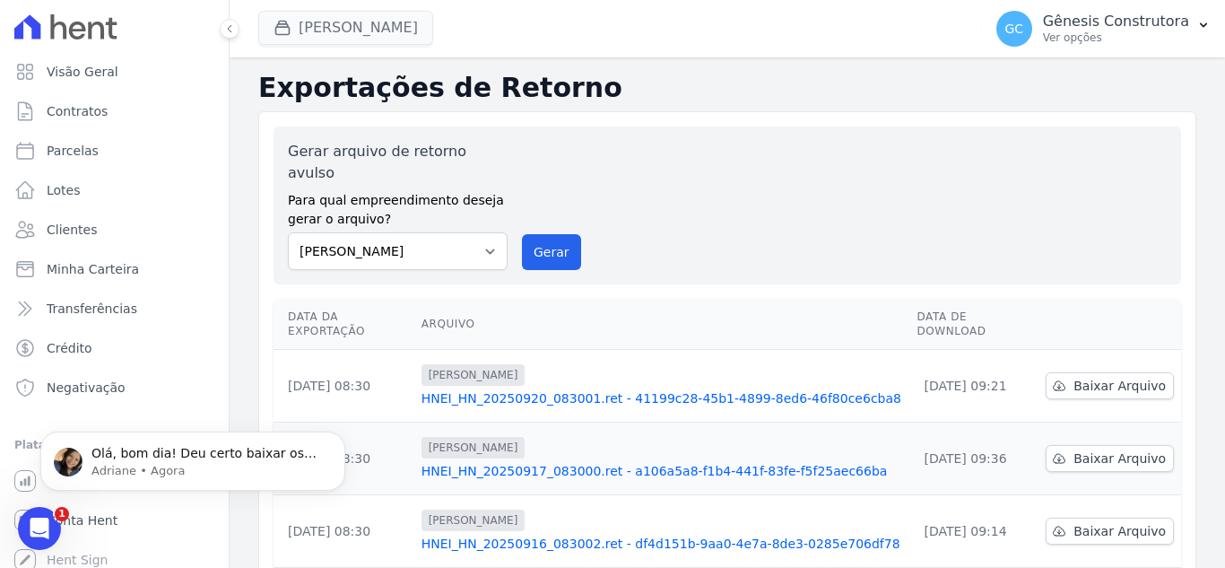
scroll to position [0, 0]
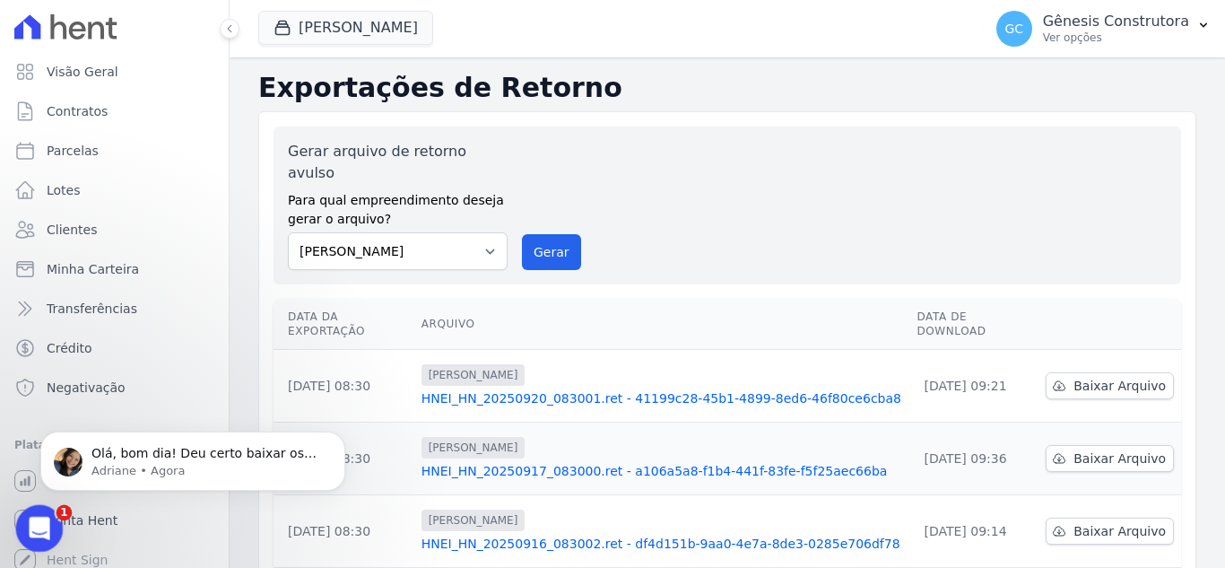
click at [45, 521] on icon "Abertura do Messenger da Intercom" at bounding box center [37, 526] width 30 height 30
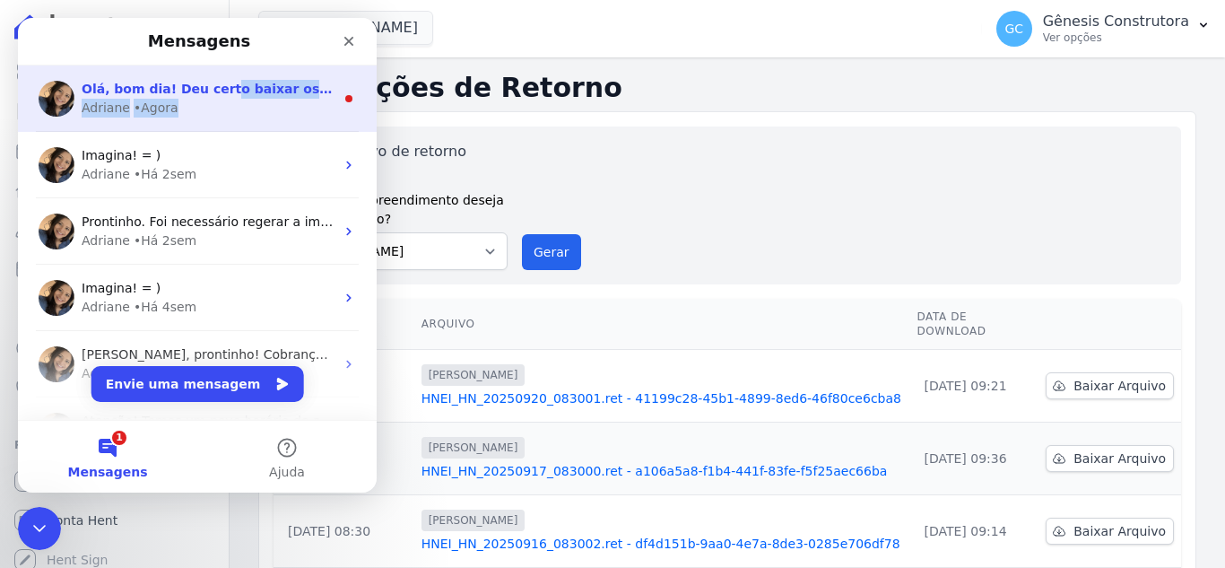
click at [211, 98] on div "Olá, bom dia! Deu certo baixar os arquivos? Nature e Nogueira III que apresenta…" at bounding box center [208, 99] width 253 height 38
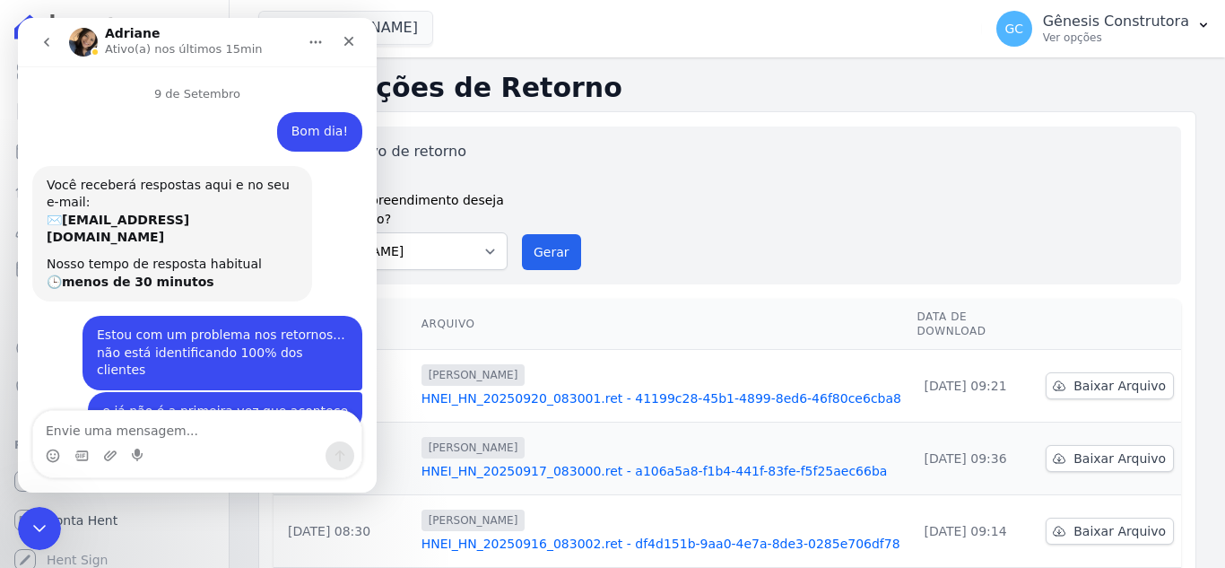
scroll to position [3, 0]
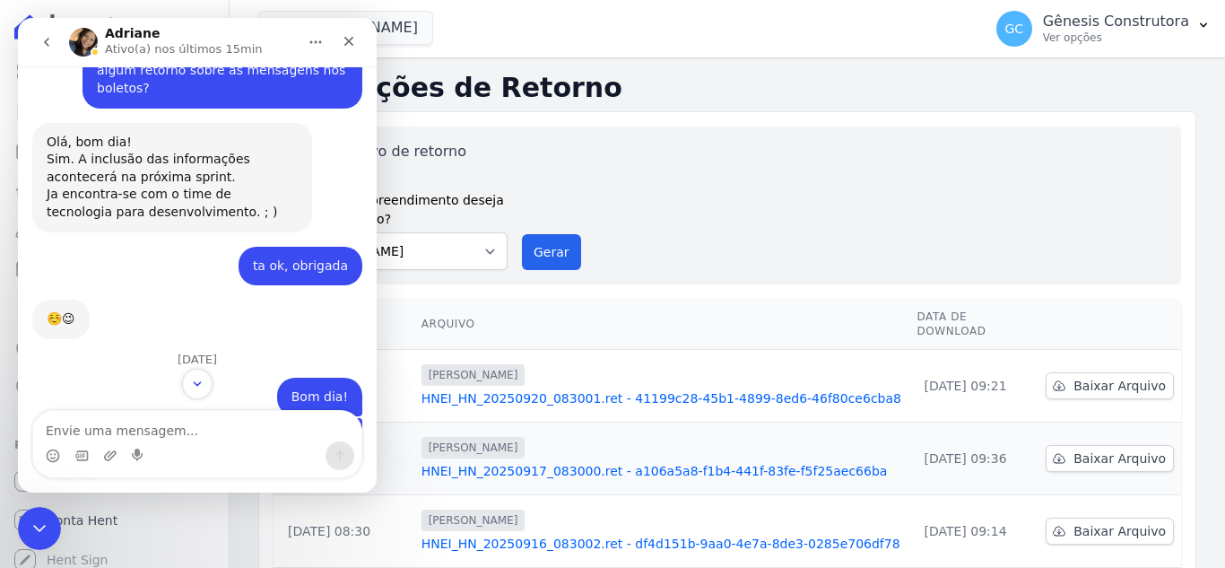
drag, startPoint x: 275, startPoint y: 513, endPoint x: 198, endPoint y: 427, distance: 115.6
click at [198, 427] on textarea "Envie uma mensagem..." at bounding box center [197, 426] width 328 height 31
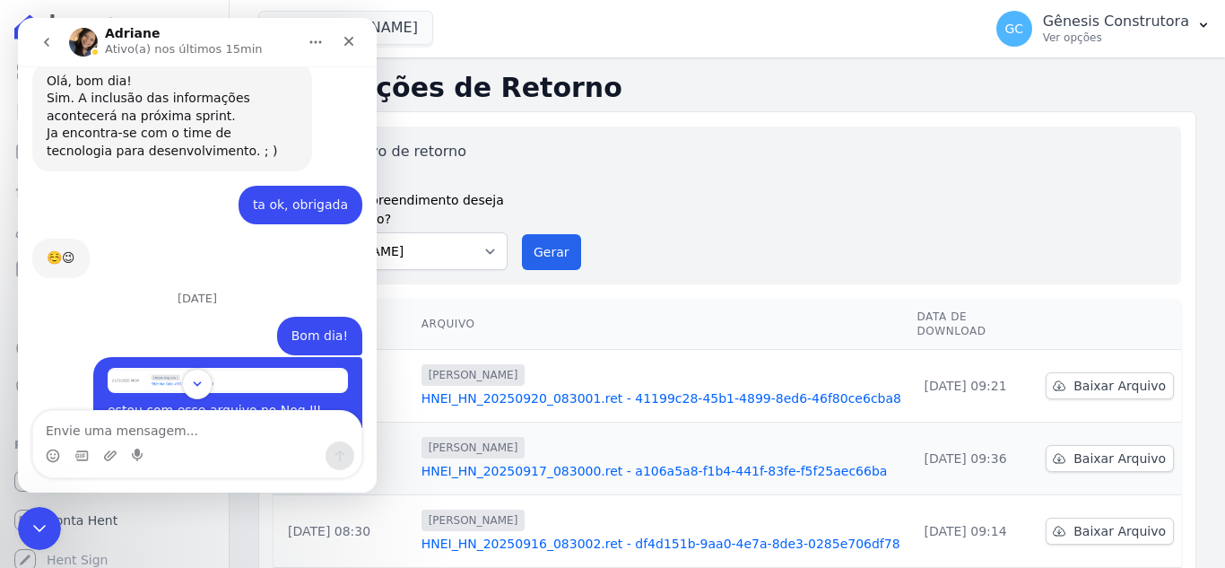
scroll to position [10711, 0]
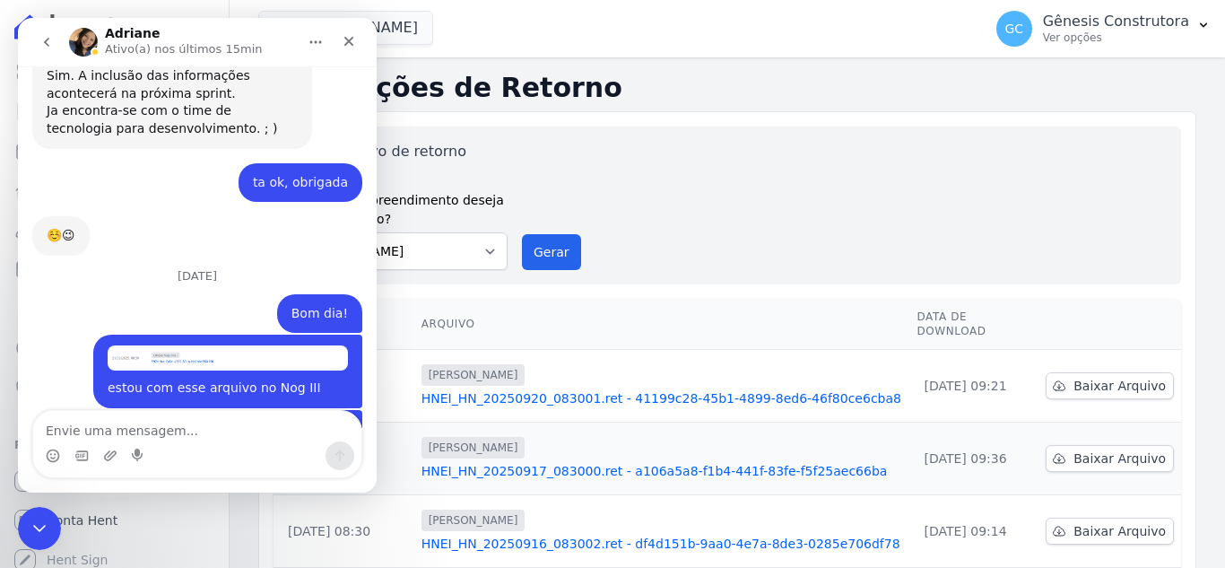
drag, startPoint x: 198, startPoint y: 427, endPoint x: 180, endPoint y: 422, distance: 18.7
click at [180, 422] on textarea "Envie uma mensagem..." at bounding box center [197, 426] width 328 height 31
type textarea "isso"
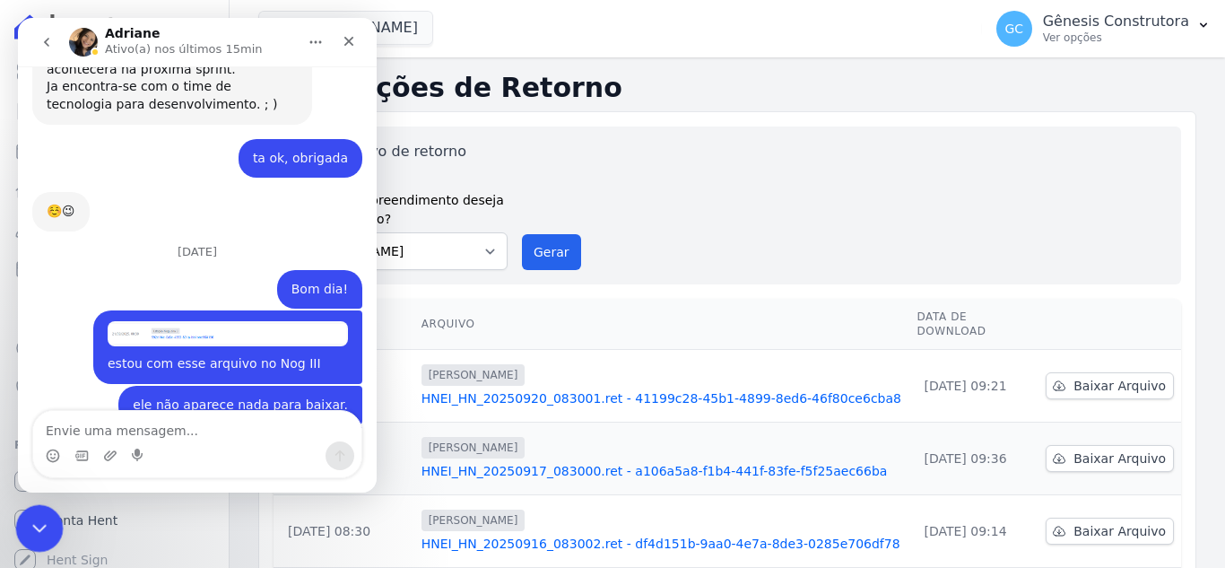
click at [28, 504] on html at bounding box center [36, 525] width 43 height 43
click at [56, 518] on div "Encerramento do Messenger da Intercom" at bounding box center [36, 525] width 43 height 43
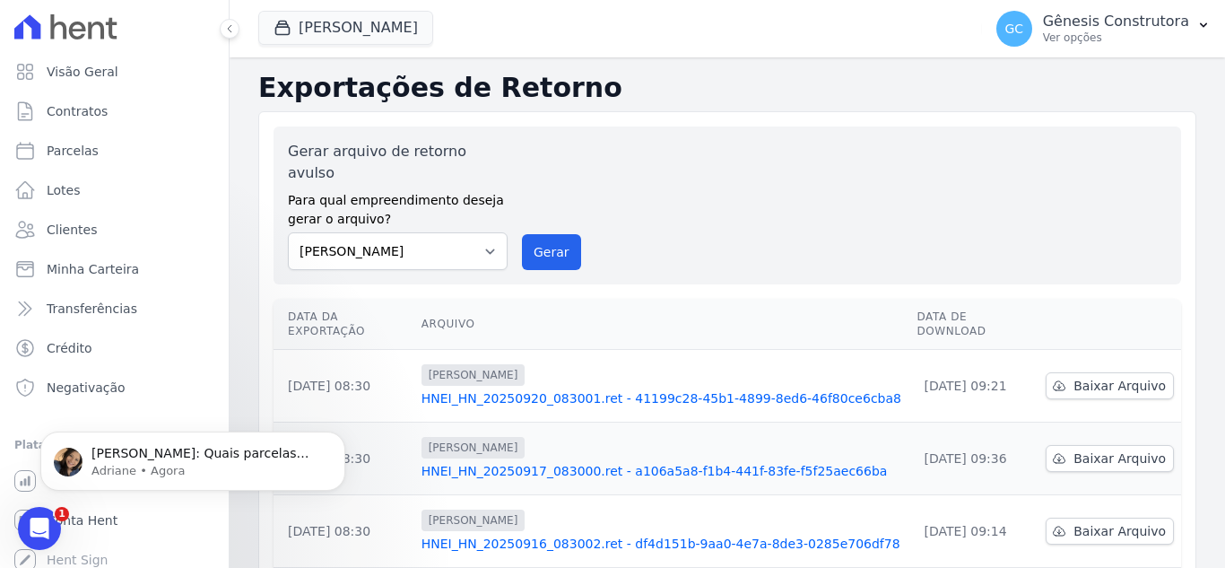
scroll to position [10935, 0]
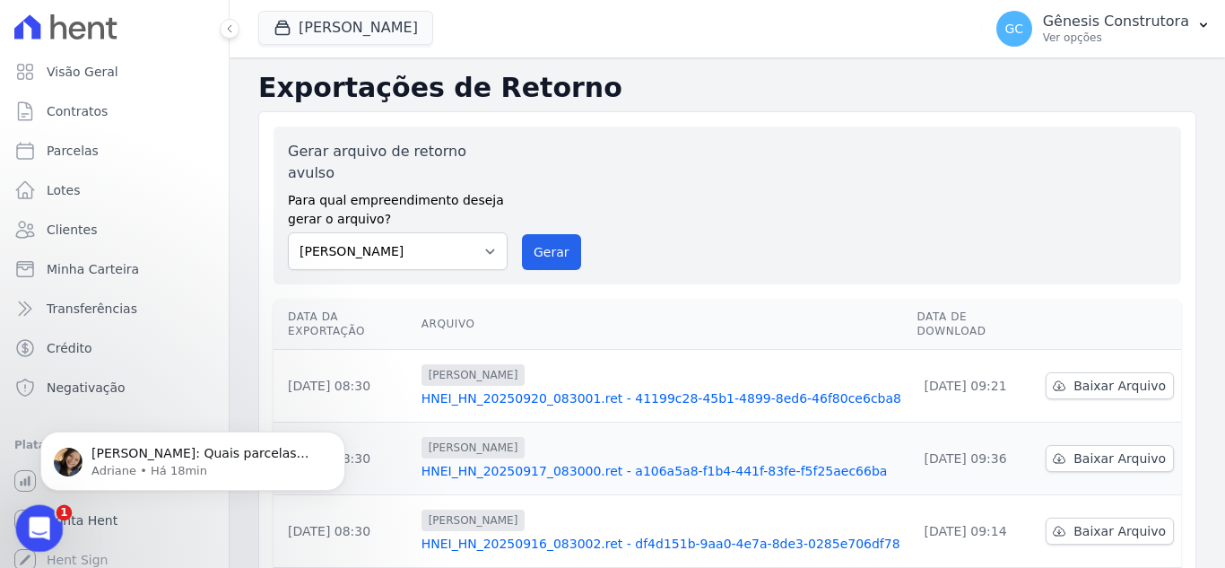
click at [52, 518] on div "Abertura do Messenger da Intercom" at bounding box center [36, 525] width 59 height 59
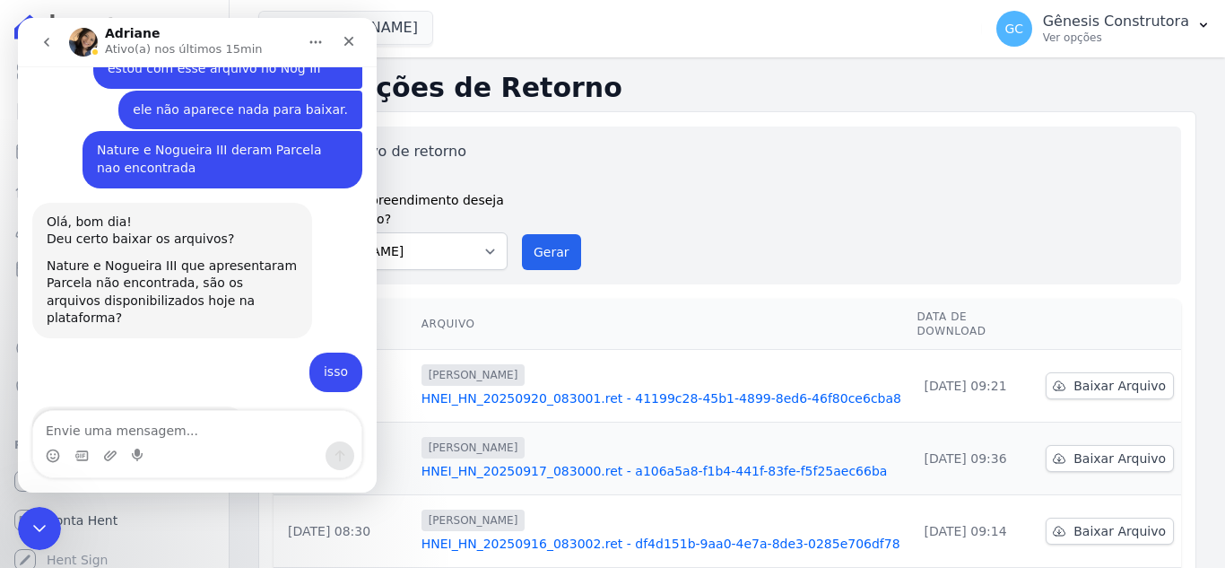
scroll to position [10982, 0]
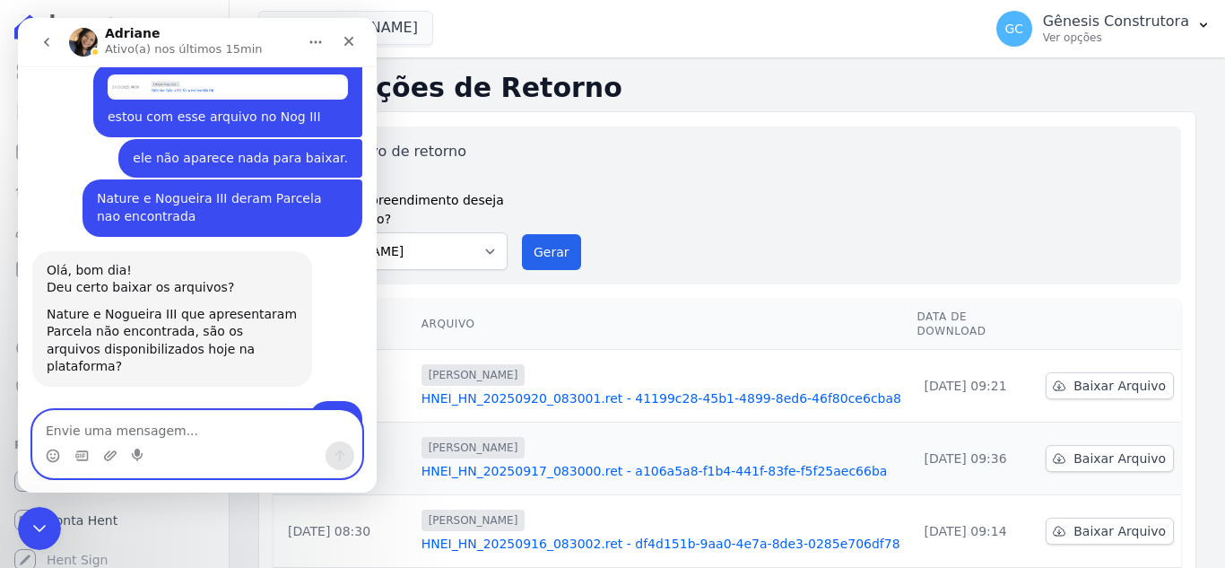
click at [157, 427] on textarea "Envie uma mensagem..." at bounding box center [197, 426] width 328 height 31
type textarea "esse é [PERSON_NAME]"
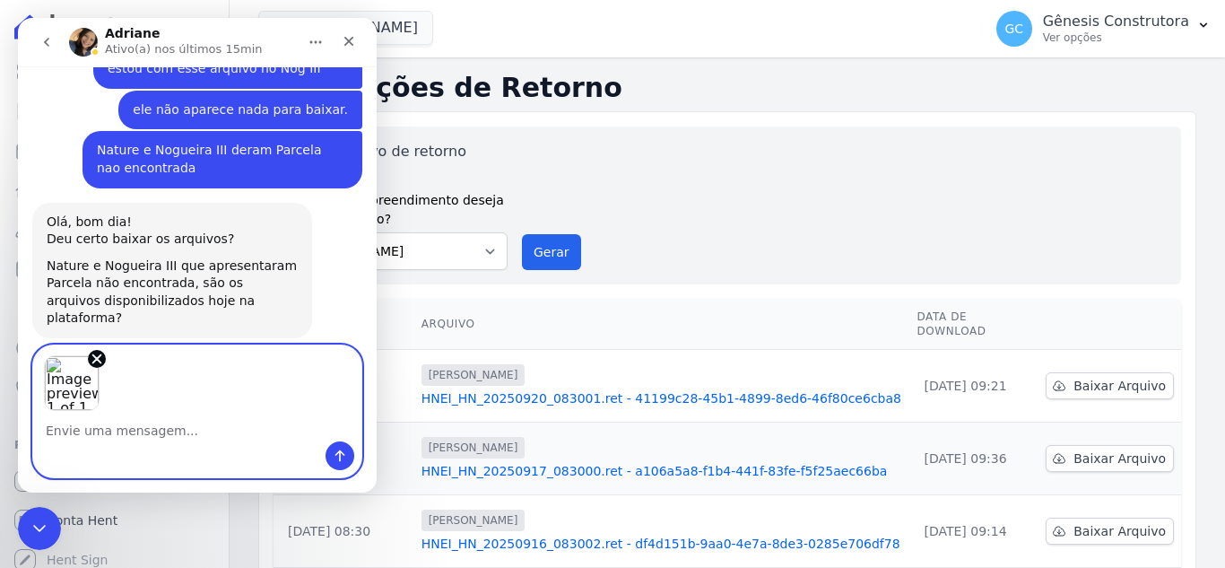
scroll to position [11089, 0]
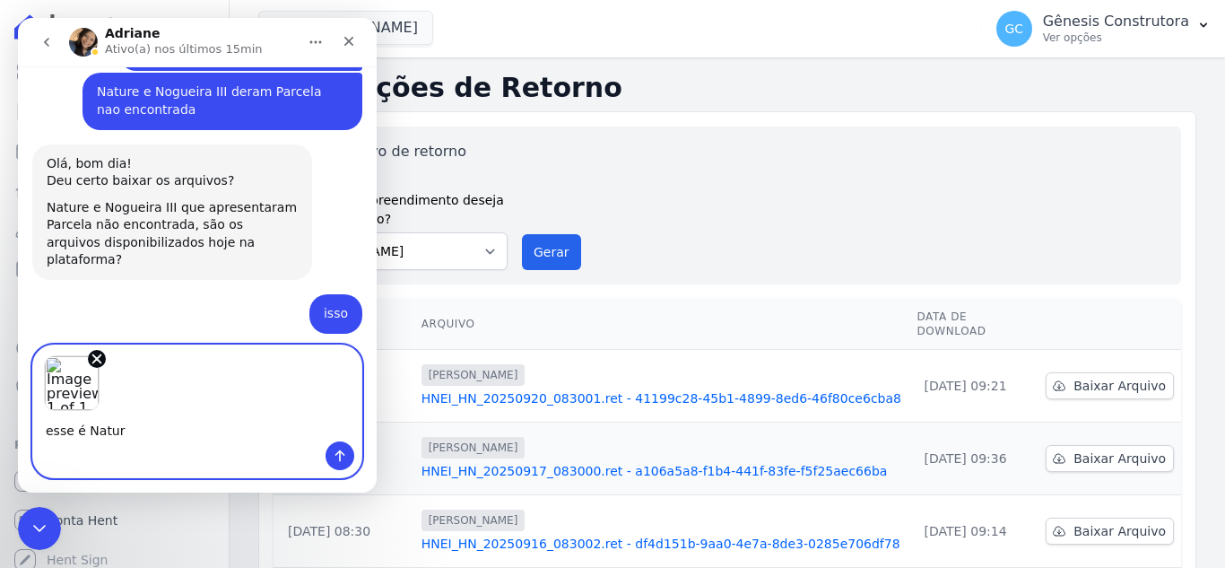
type textarea "esse é Nature"
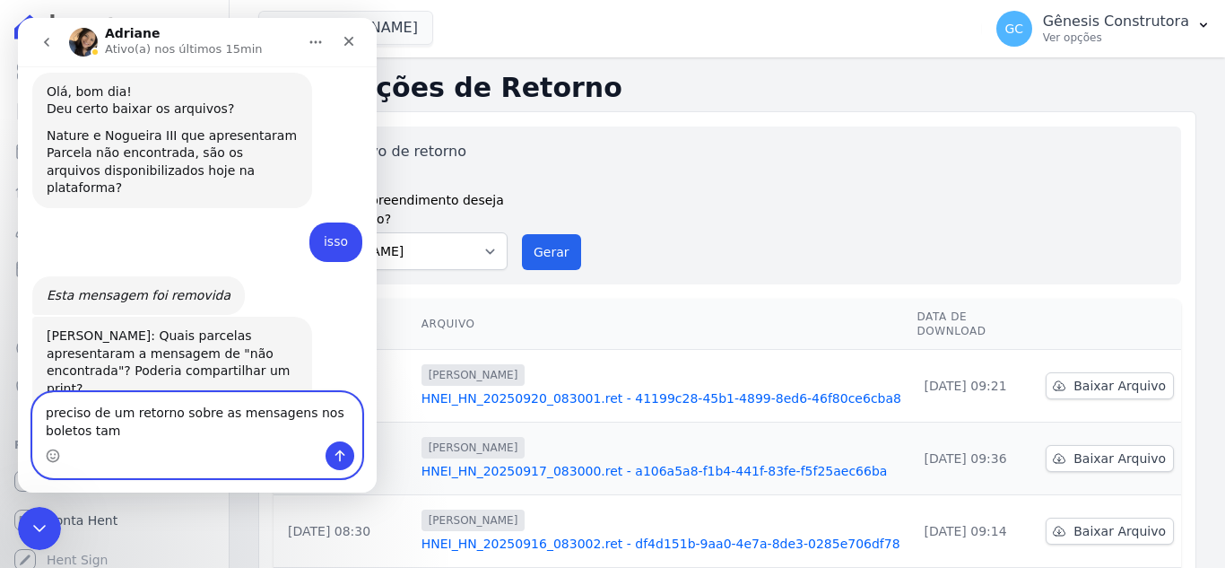
scroll to position [11178, 0]
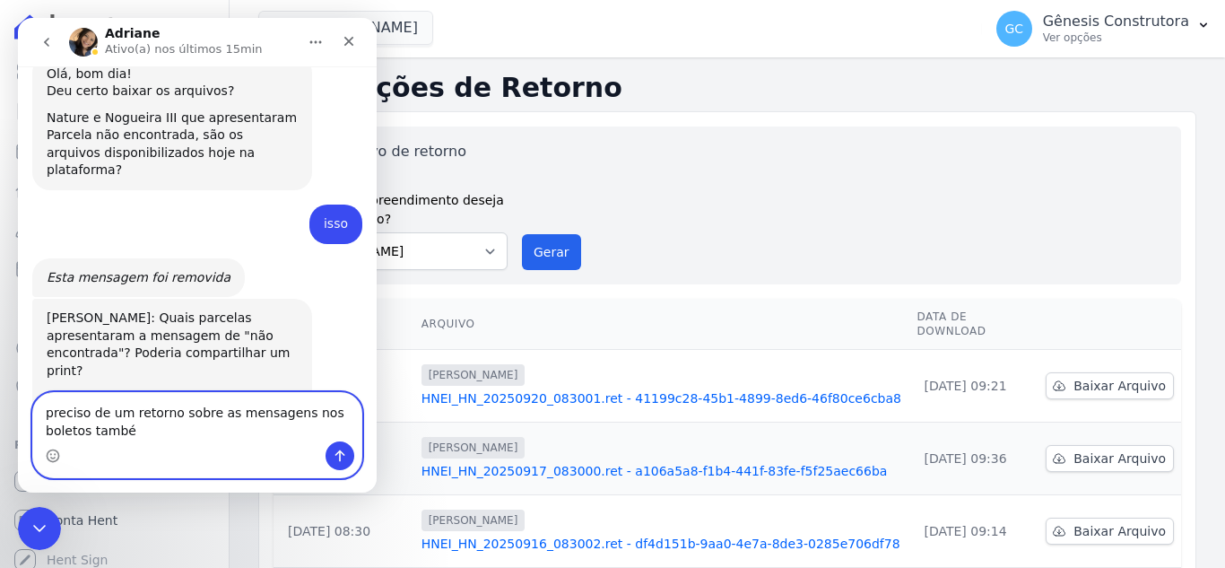
type textarea "preciso de um retorno sobre as mensagens nos boletos també,"
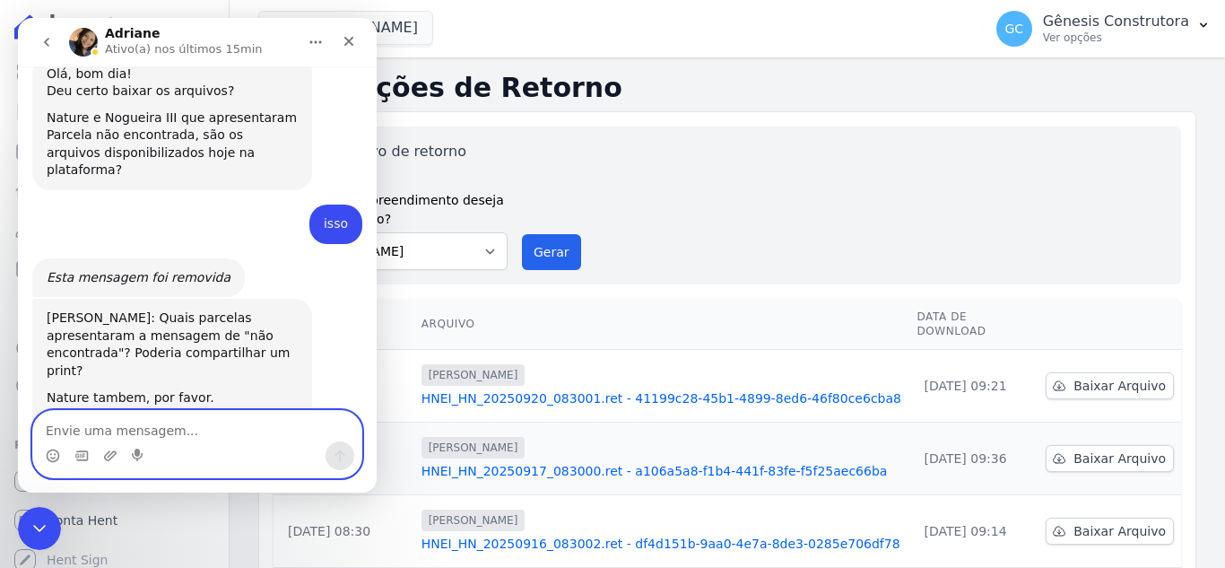
scroll to position [11220, 0]
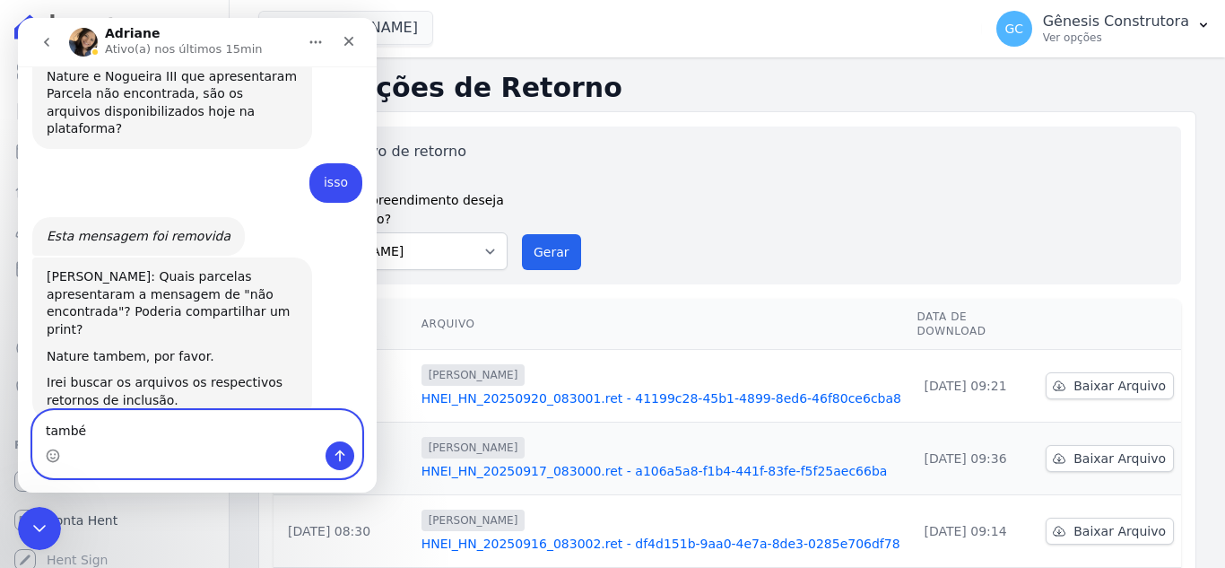
type textarea "também"
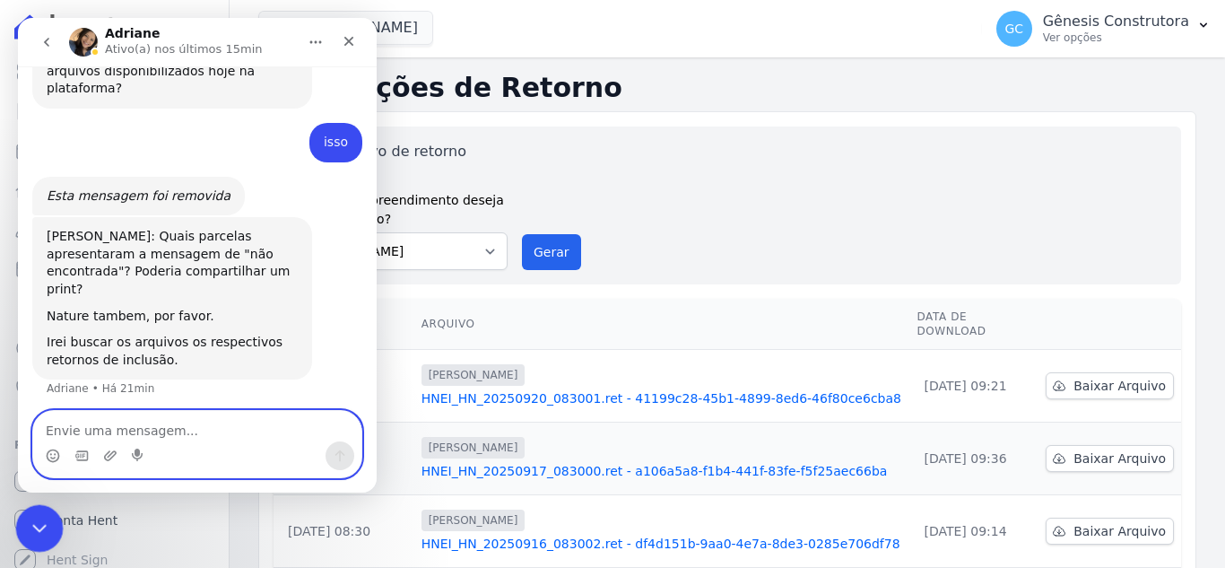
click at [29, 536] on div "Encerramento do Messenger da Intercom" at bounding box center [36, 525] width 43 height 43
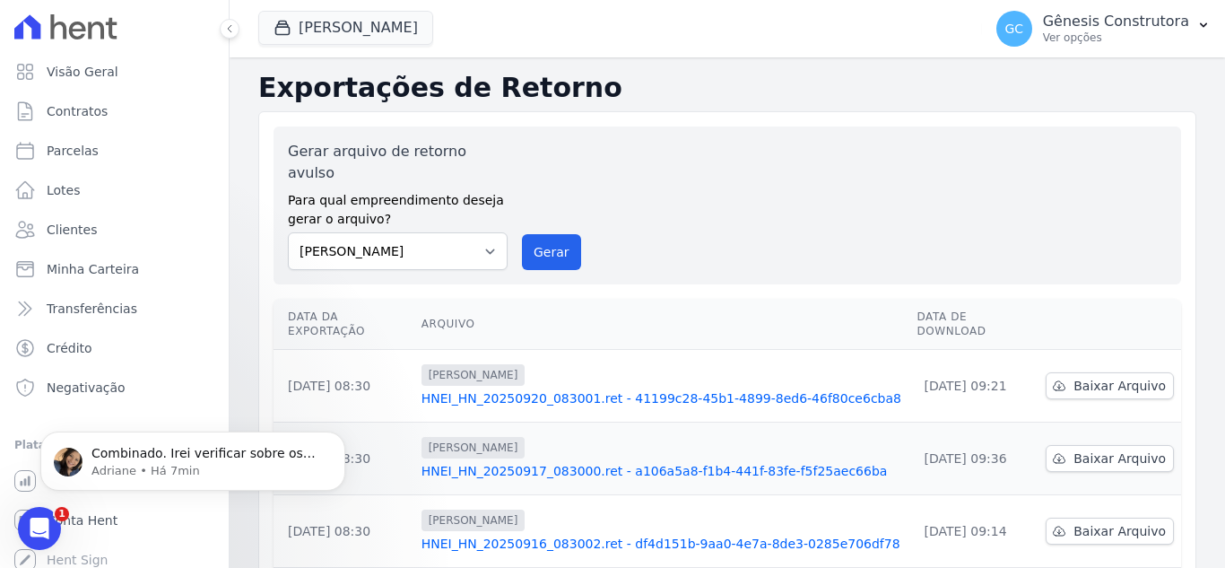
scroll to position [11367, 0]
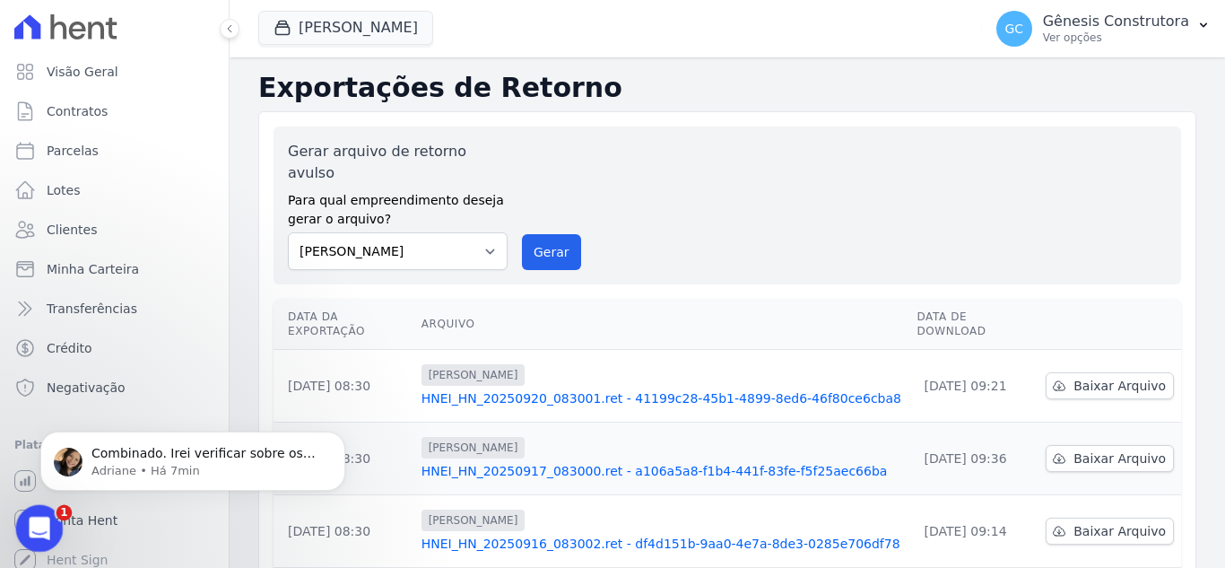
click at [39, 519] on icon "Abertura do Messenger da Intercom" at bounding box center [37, 526] width 30 height 30
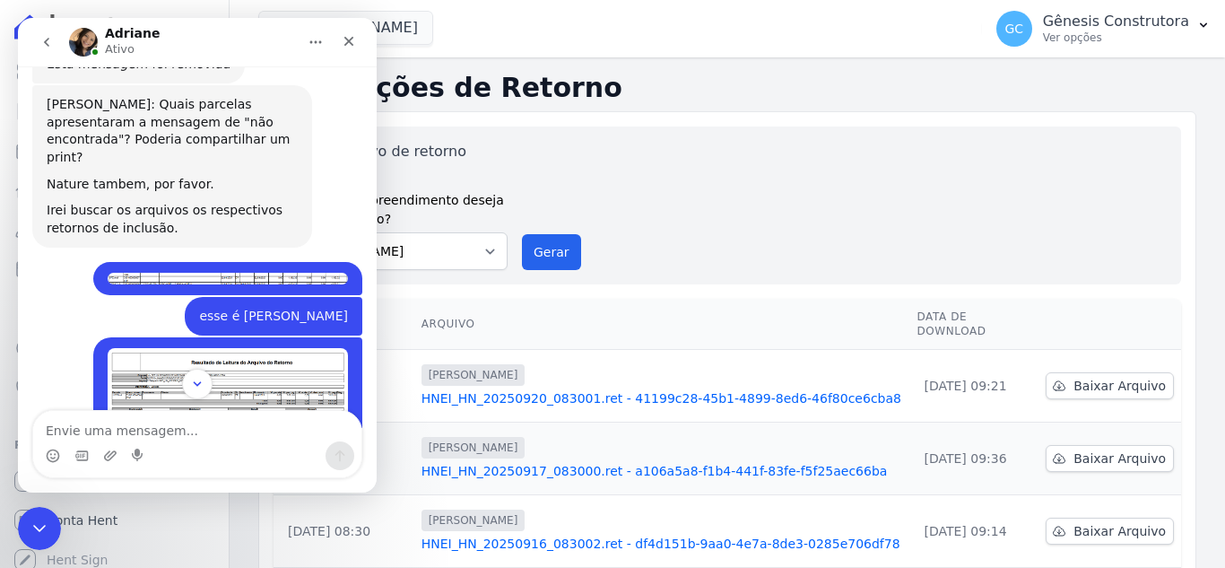
scroll to position [11396, 0]
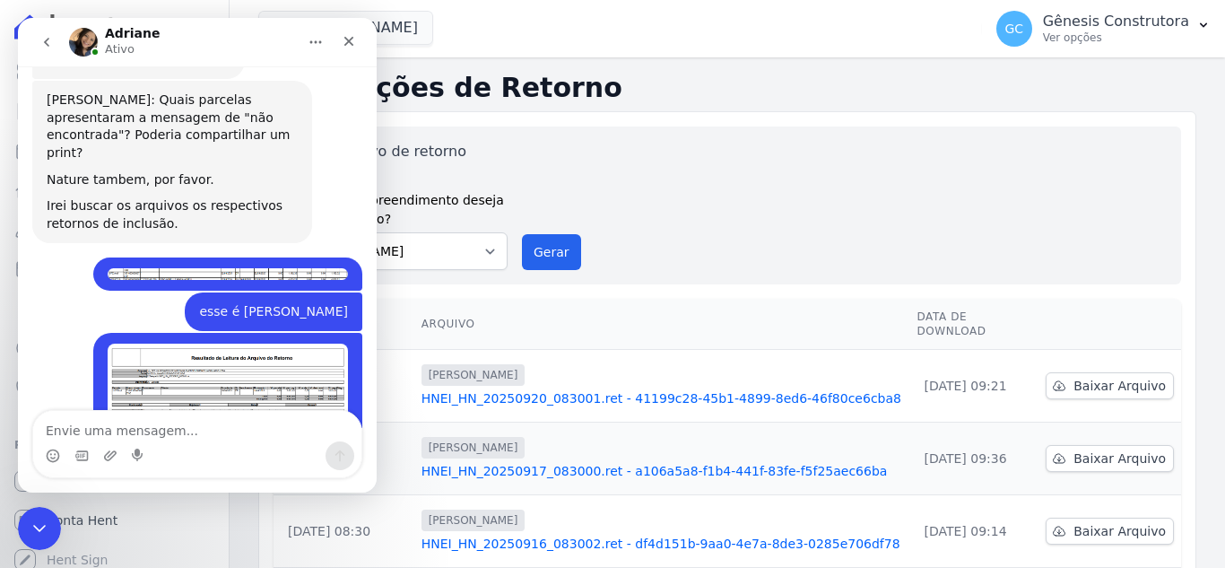
click at [190, 419] on textarea "Envie uma mensagem..." at bounding box center [197, 426] width 328 height 31
type textarea "te agradeço"
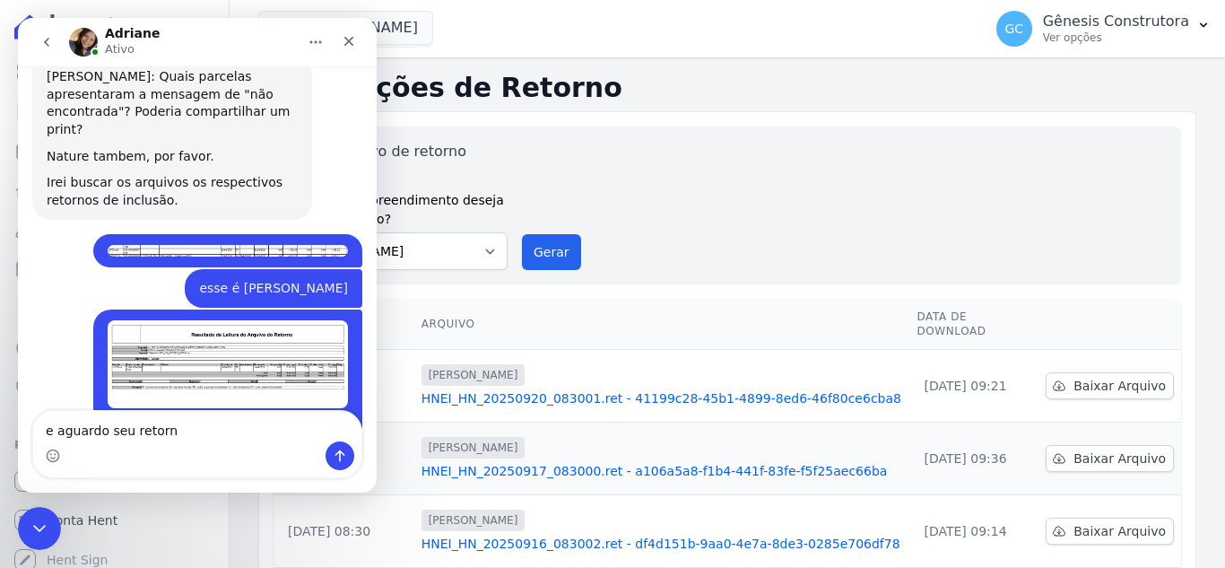
type textarea "e aguardo seu retorno"
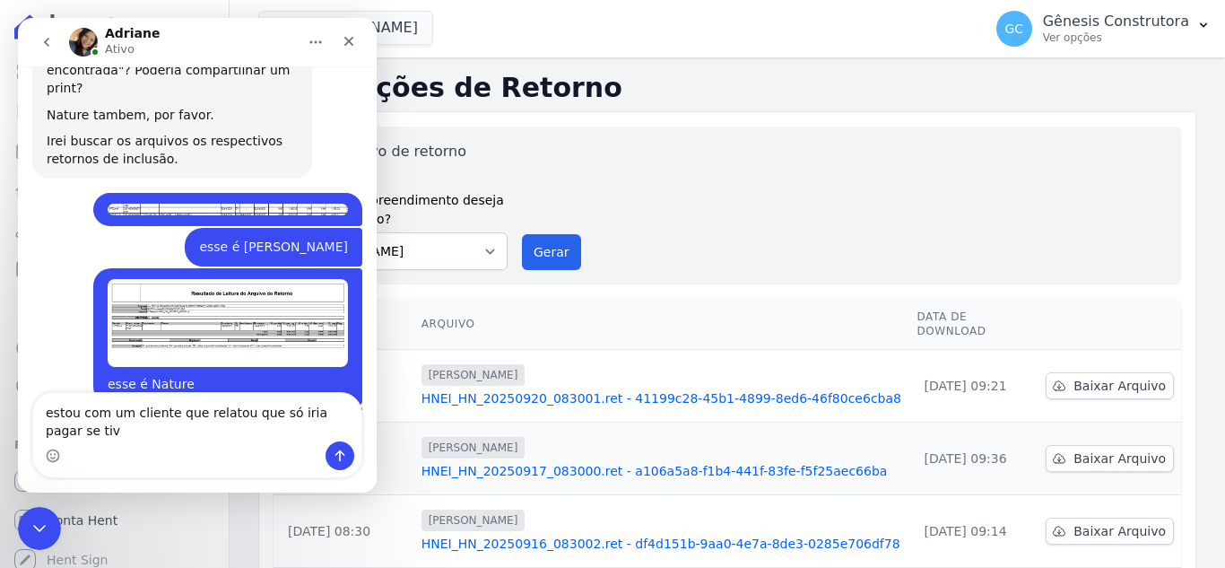
scroll to position [11479, 0]
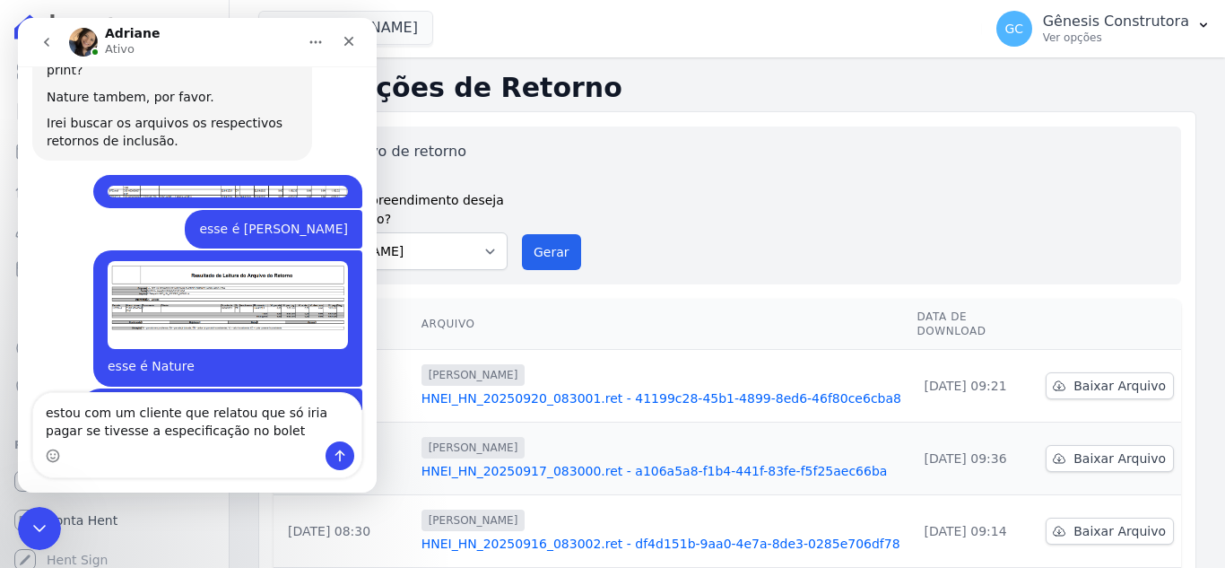
type textarea "estou com um cliente que relatou que só iria pagar se tivesse a especificação n…"
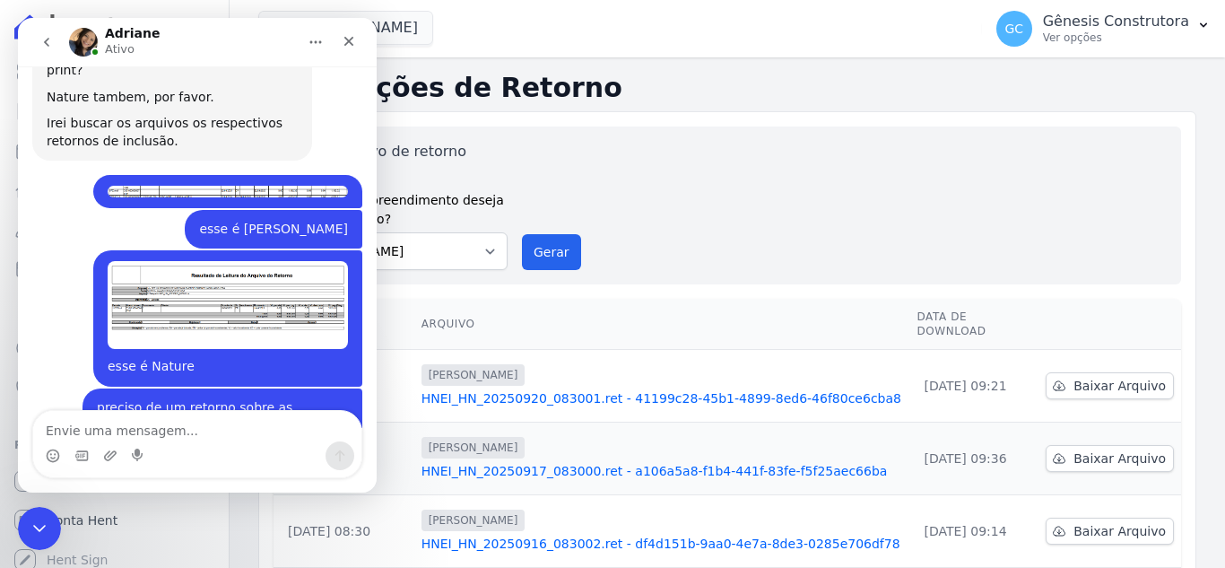
scroll to position [11519, 0]
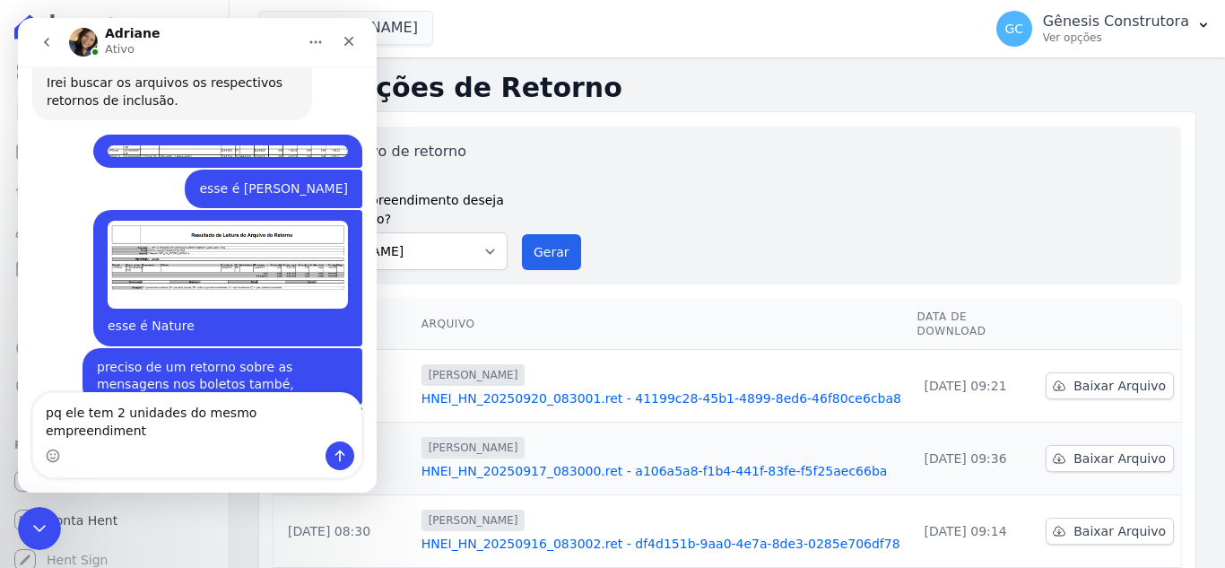
type textarea "pq ele tem 2 unidades do mesmo empreendimento"
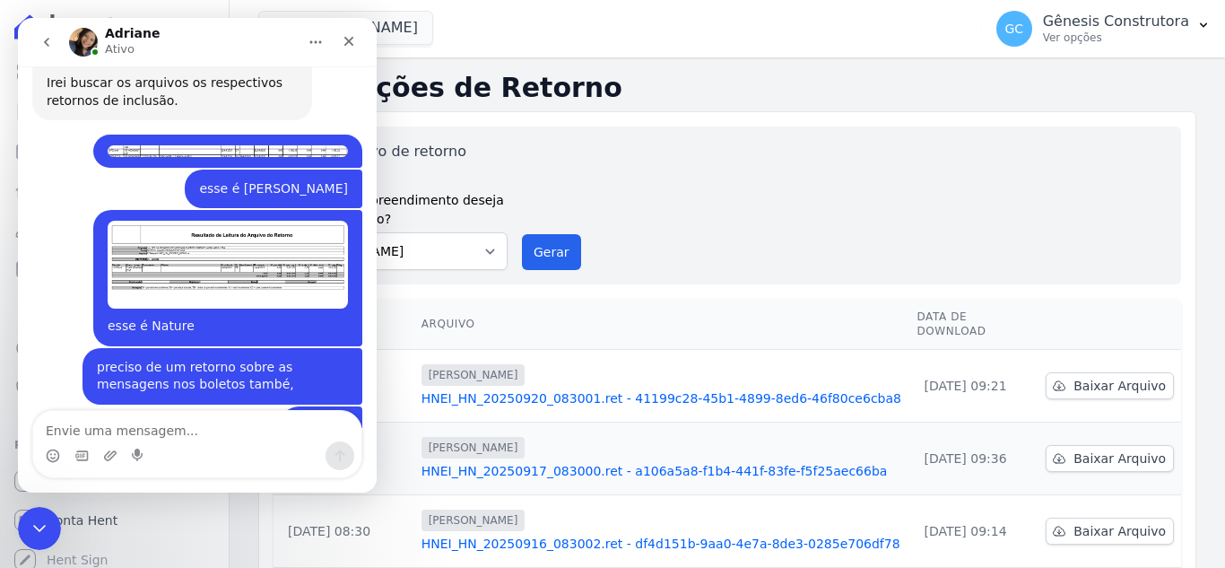
scroll to position [11578, 0]
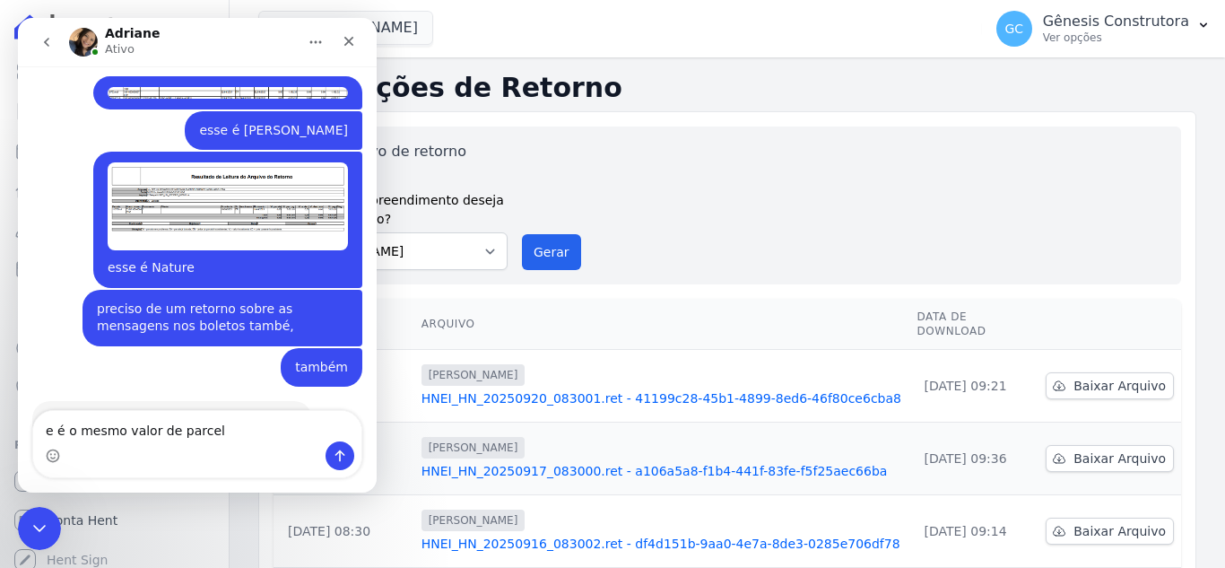
type textarea "e é o mesmo valor de parcela"
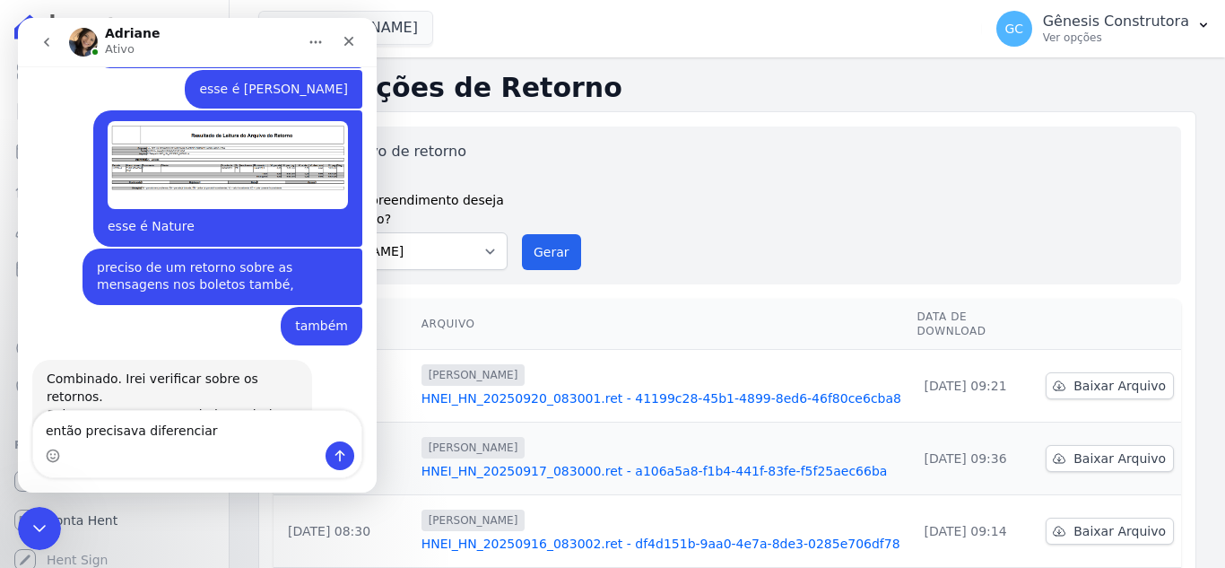
type textarea "então precisava diferenciar"
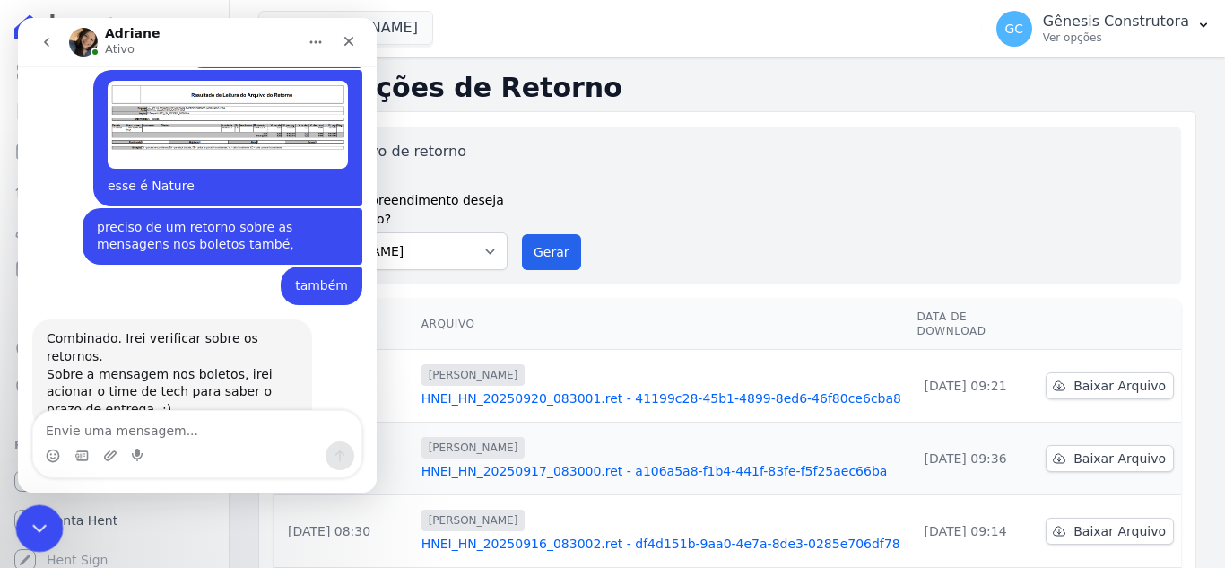
click at [58, 534] on html at bounding box center [36, 525] width 43 height 43
click at [34, 527] on icon "Encerramento do Messenger da Intercom" at bounding box center [37, 525] width 13 height 7
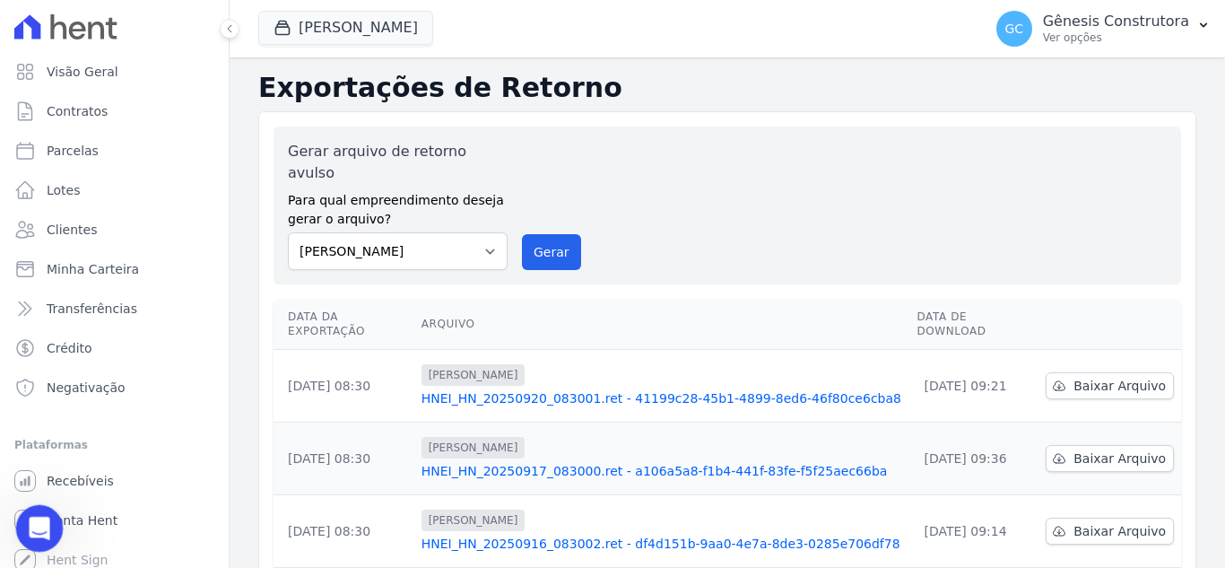
click at [23, 521] on div "Abertura do Messenger da Intercom" at bounding box center [36, 525] width 59 height 59
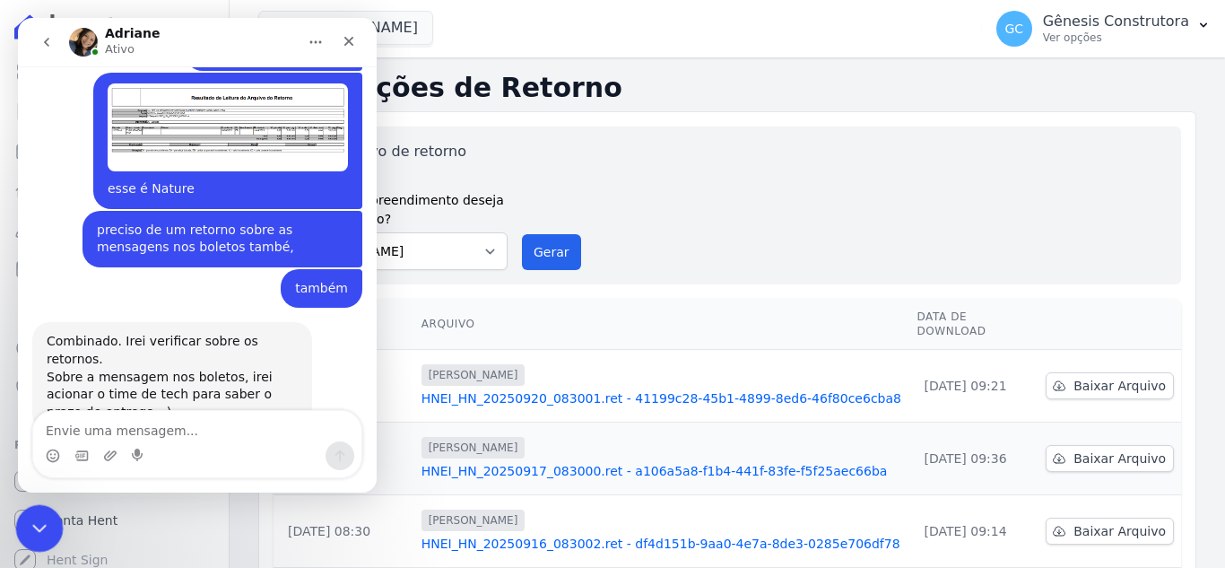
click at [31, 539] on div "Encerramento do Messenger da Intercom" at bounding box center [36, 525] width 43 height 43
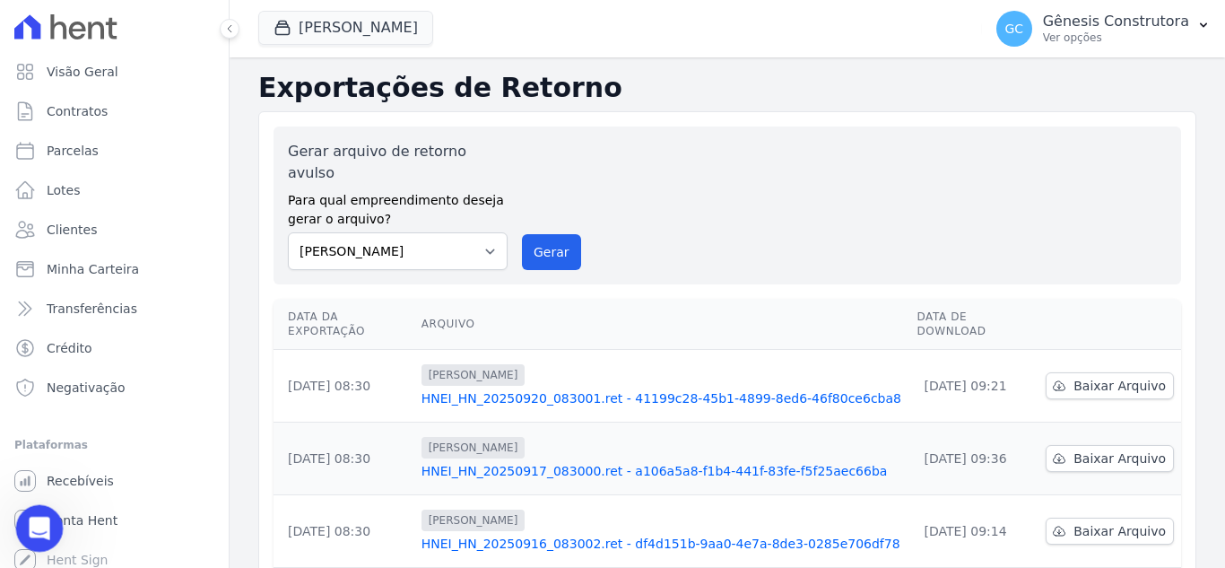
click at [45, 507] on div "Abertura do Messenger da Intercom" at bounding box center [36, 525] width 59 height 59
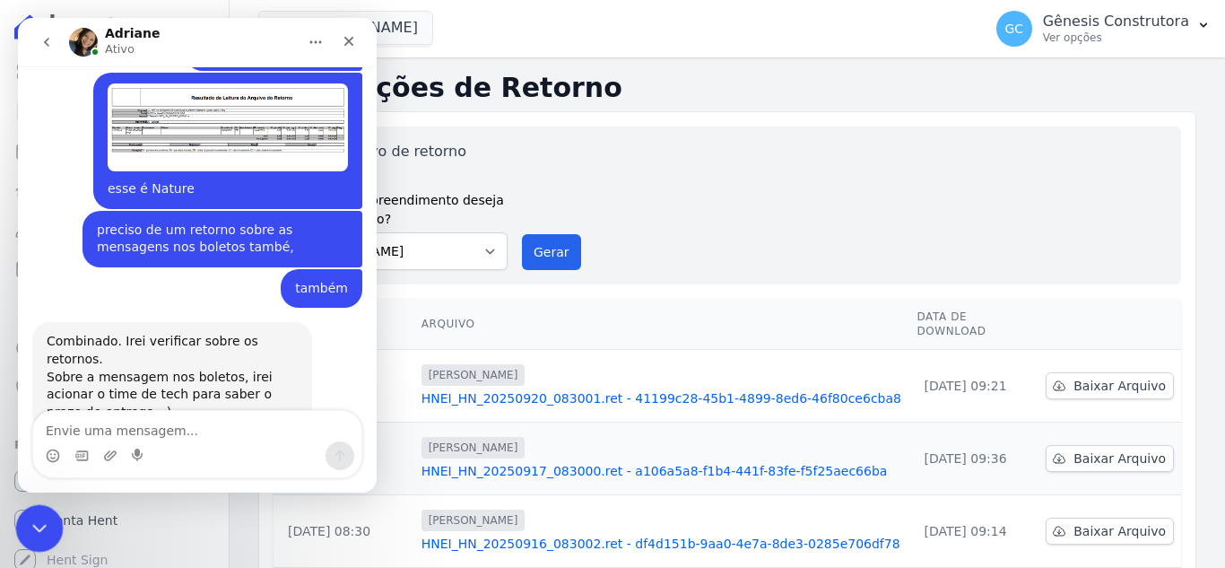
click at [49, 527] on div "Encerramento do Messenger da Intercom" at bounding box center [36, 525] width 43 height 43
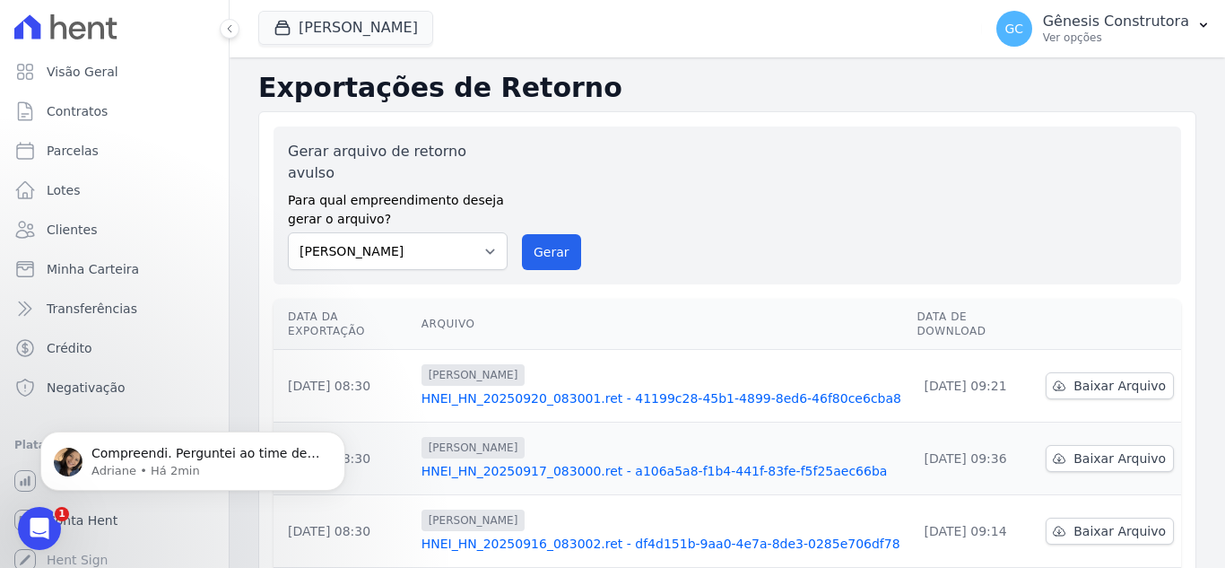
scroll to position [11766, 0]
click at [16, 520] on div "Abertura do Messenger da Intercom" at bounding box center [36, 525] width 59 height 59
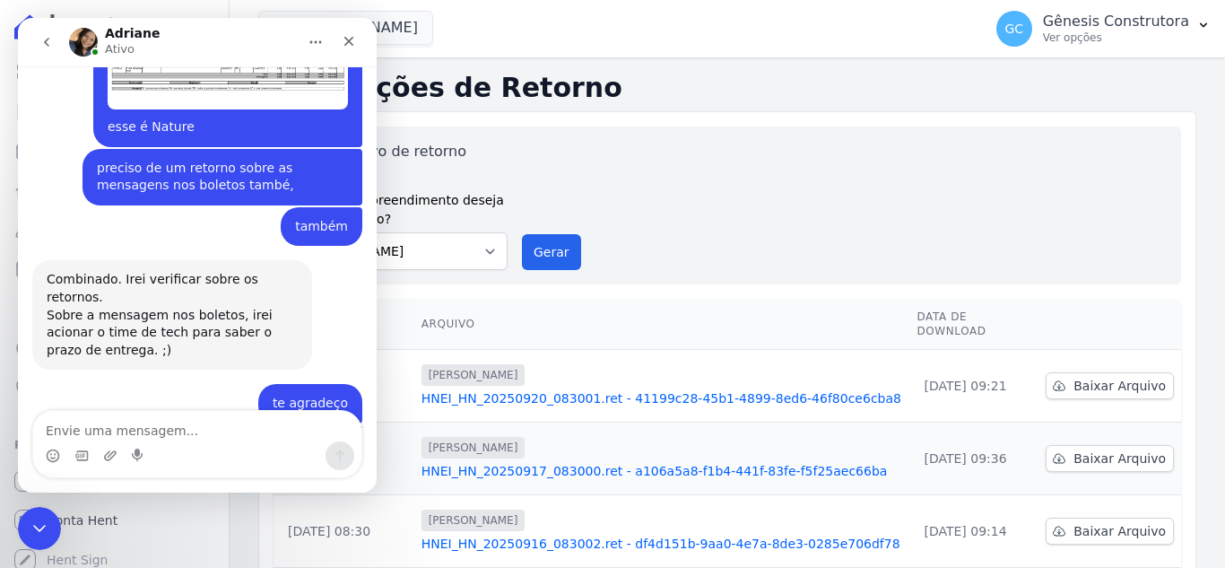
scroll to position [11796, 0]
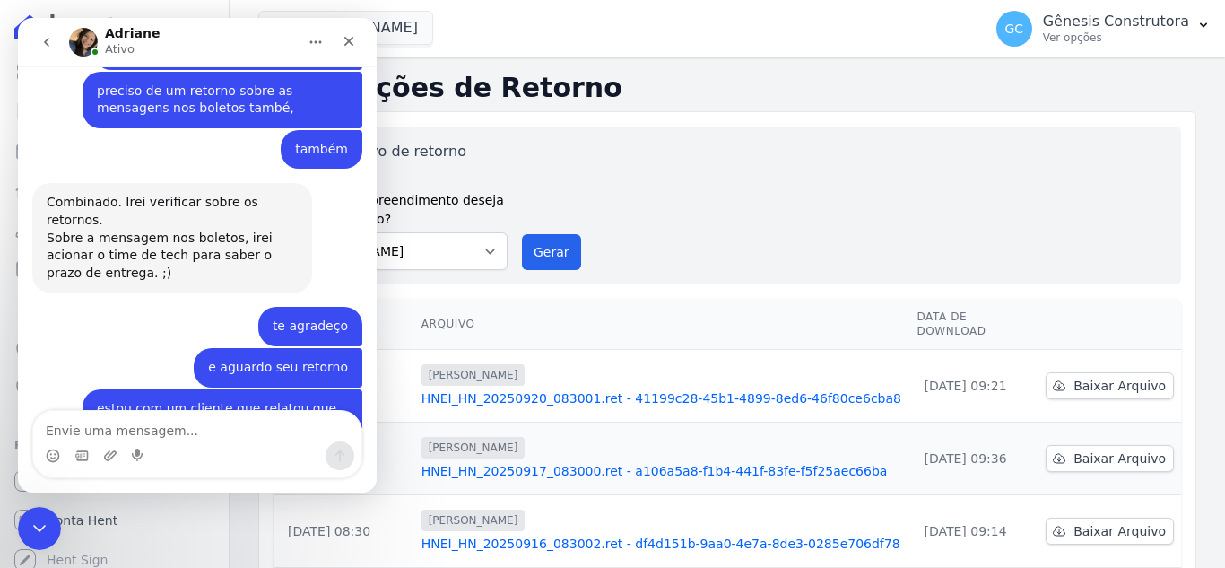
click at [220, 422] on textarea "Envie uma mensagem..." at bounding box center [197, 426] width 328 height 31
type textarea "ok, te aguardo"
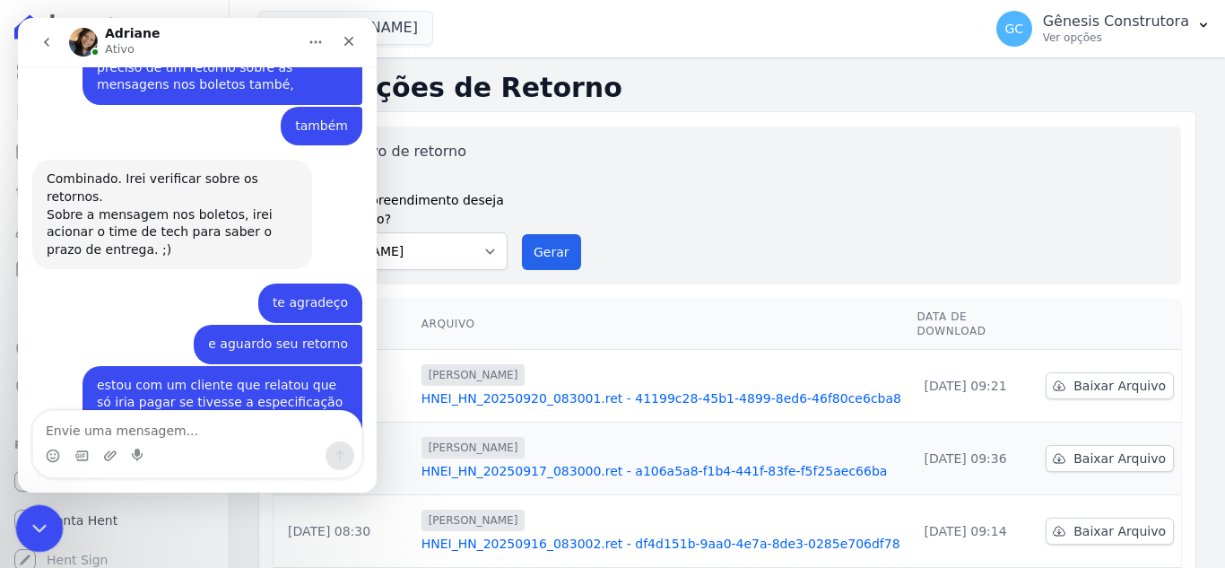
click at [48, 517] on div "Encerramento do Messenger da Intercom" at bounding box center [36, 525] width 43 height 43
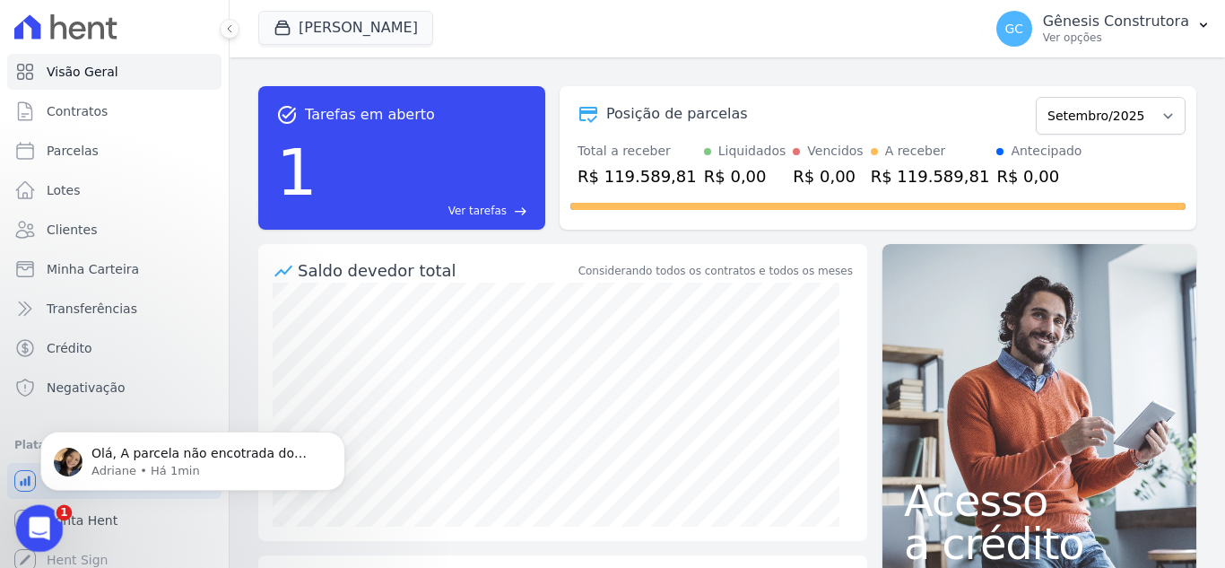
click at [20, 518] on div "Abertura do Messenger da Intercom" at bounding box center [36, 525] width 59 height 59
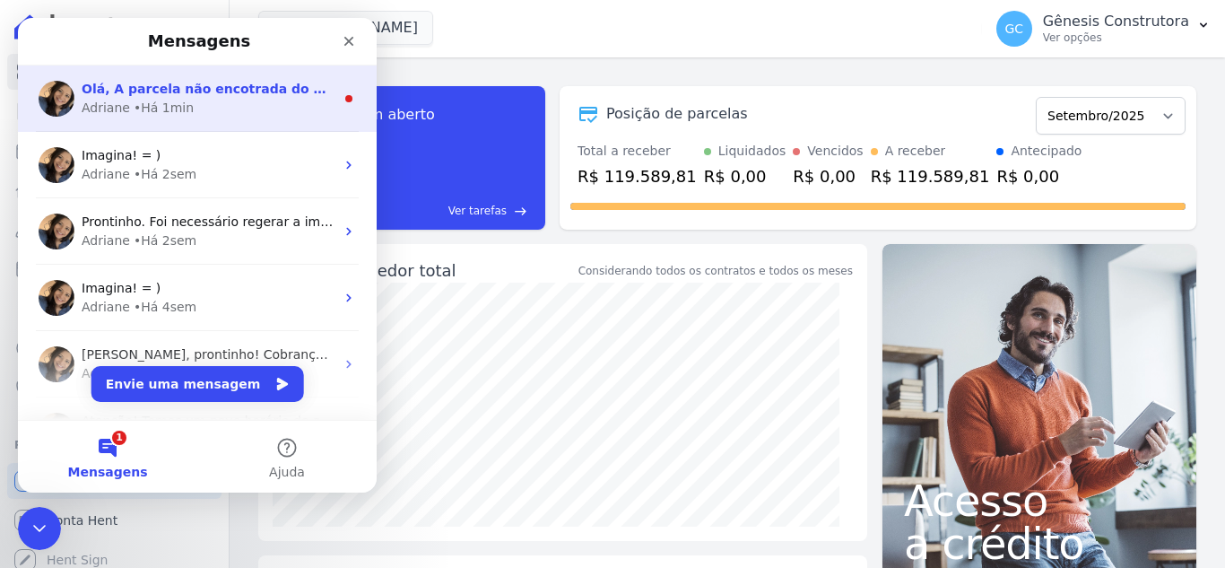
click at [231, 83] on span "Olá, A parcela não encotrada do Estação Nogueira III verifiquei que o retorno d…" at bounding box center [1192, 89] width 2220 height 14
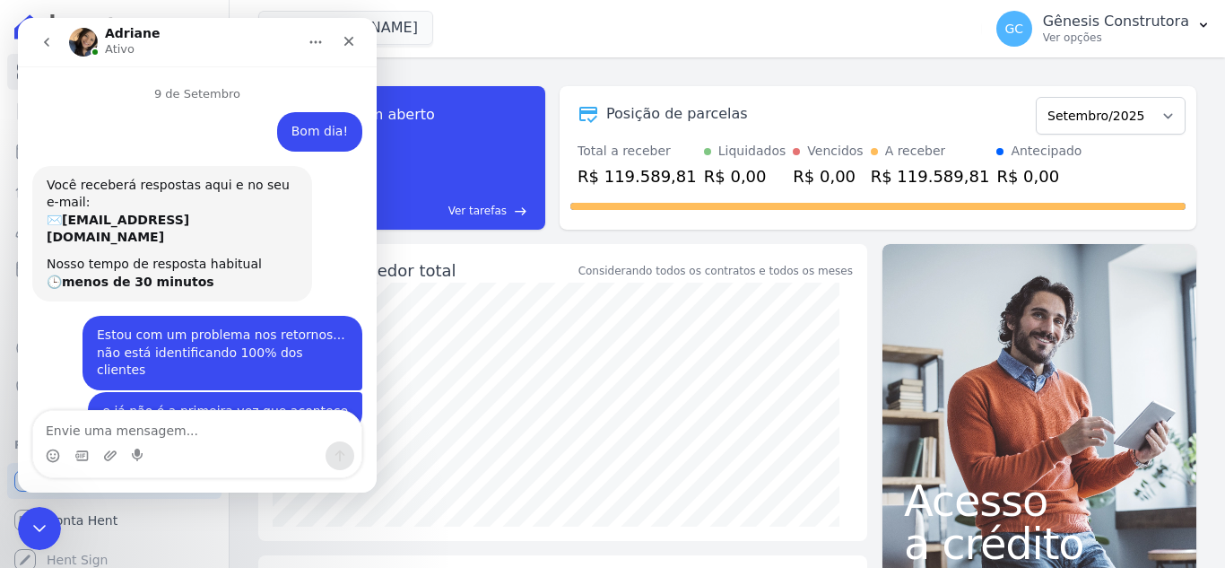
scroll to position [45, 0]
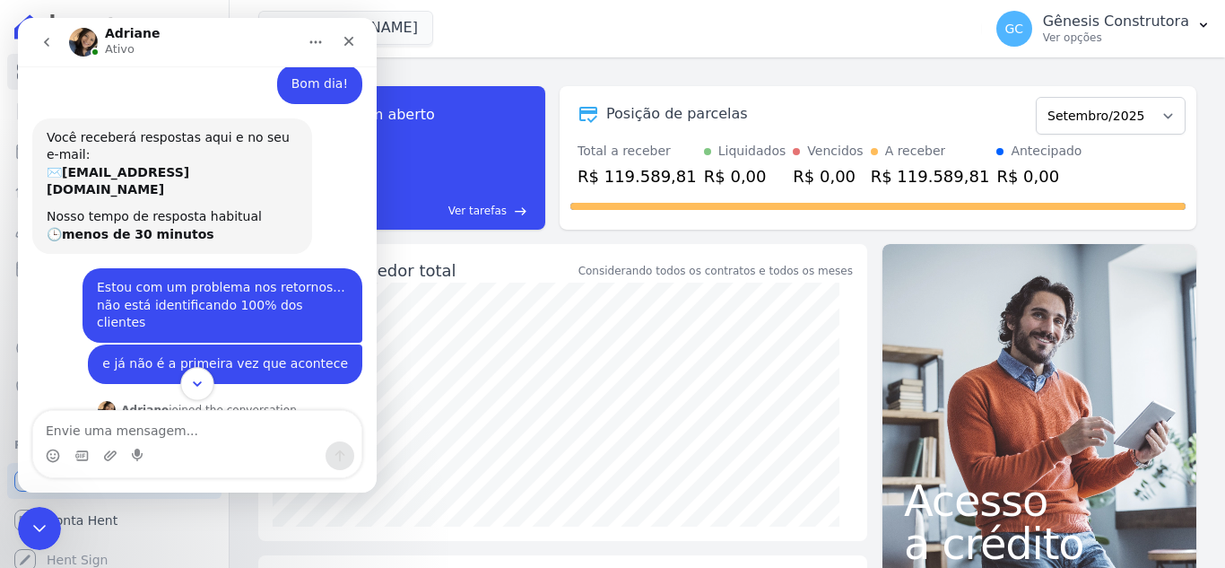
click at [201, 394] on button "Scroll to bottom" at bounding box center [196, 383] width 33 height 33
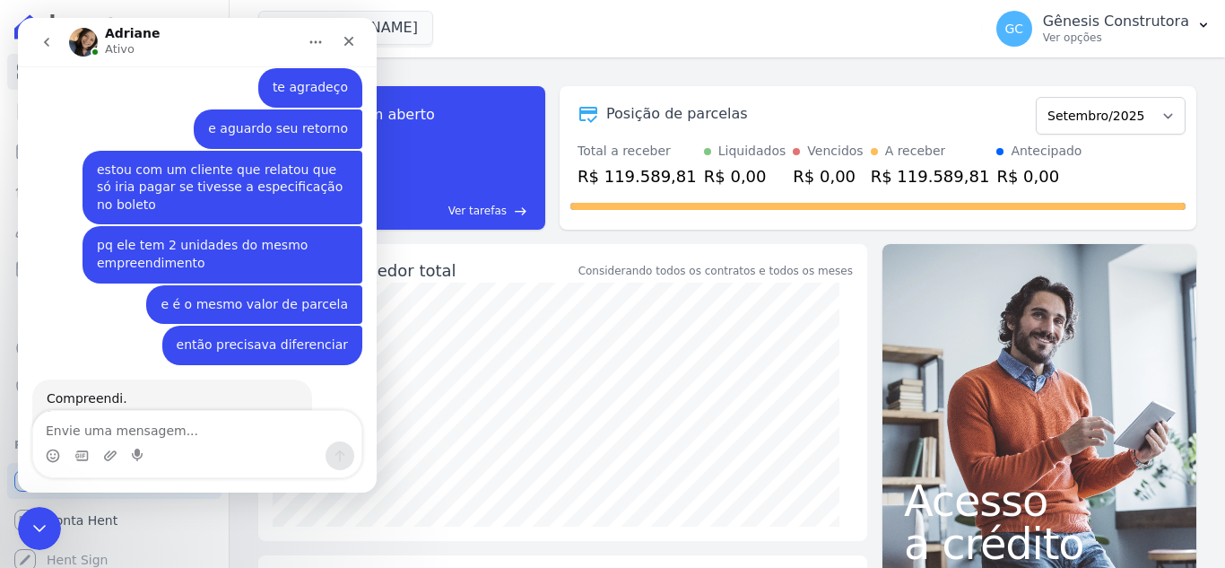
scroll to position [12068, 0]
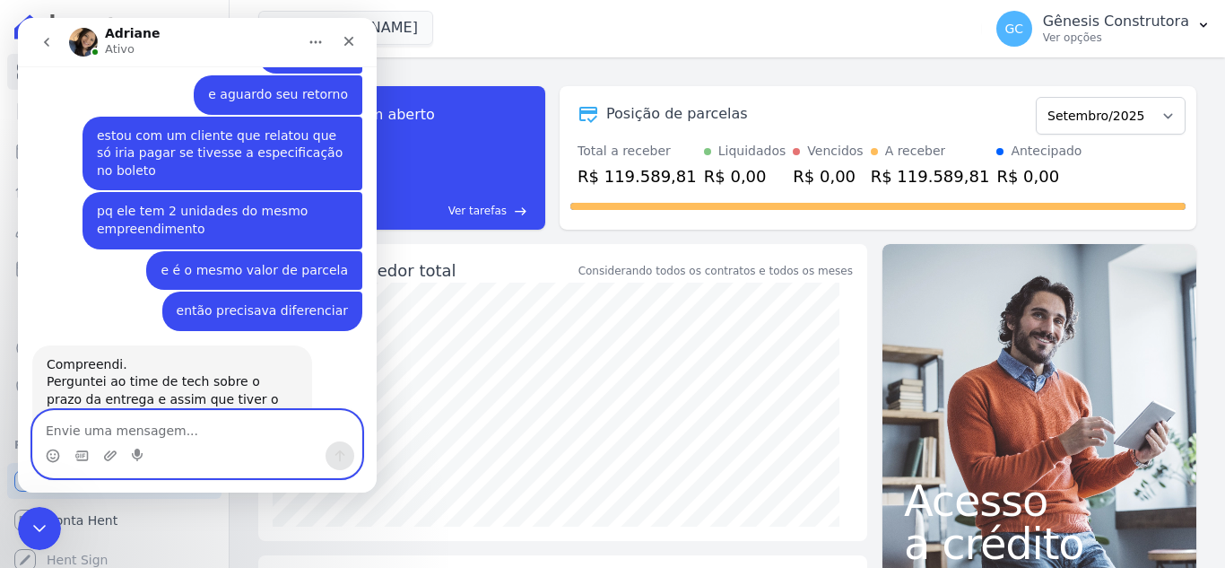
click at [122, 433] on textarea "Envie uma mensagem..." at bounding box center [197, 426] width 328 height 31
type textarea "ok, obrigada"
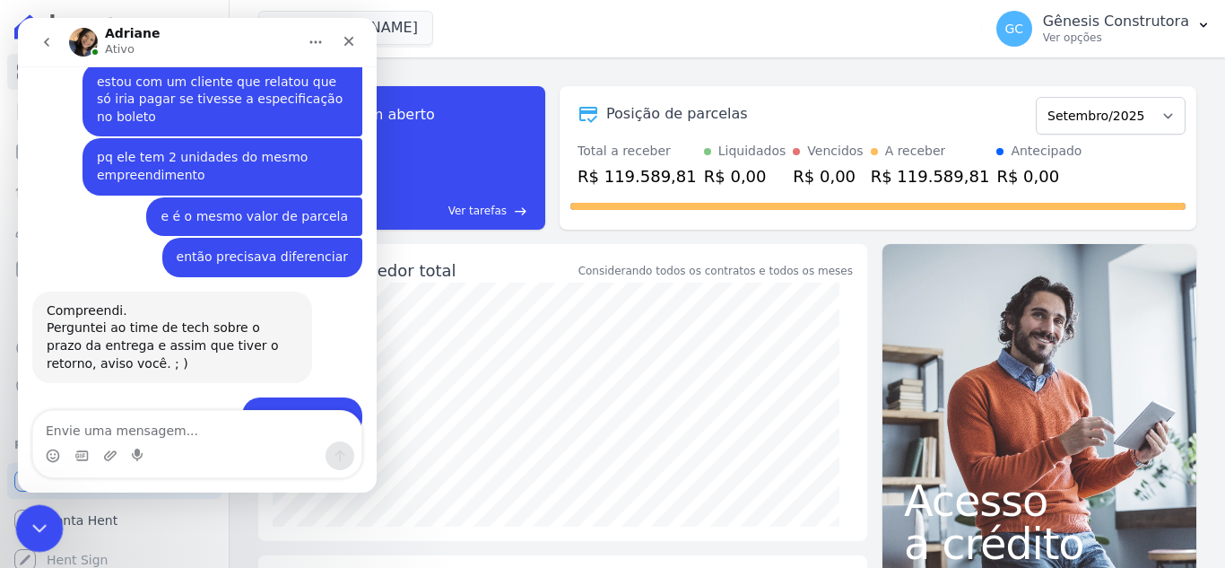
drag, startPoint x: 79, startPoint y: 1021, endPoint x: 406, endPoint y: 527, distance: 592.9
click at [39, 532] on icon "Encerramento do Messenger da Intercom" at bounding box center [37, 526] width 22 height 22
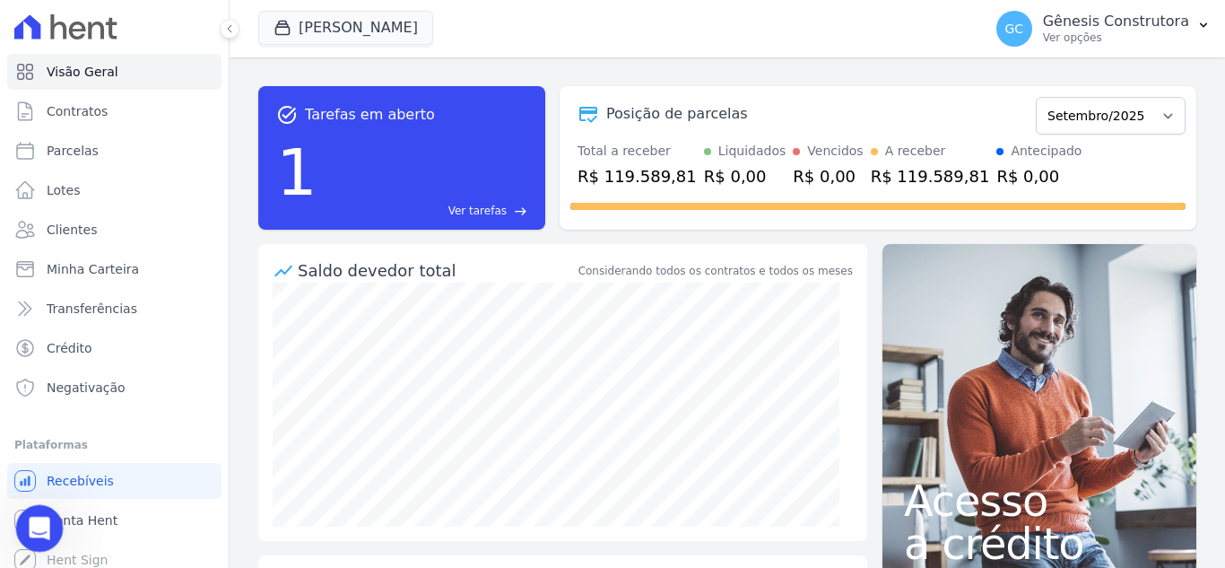
click at [32, 531] on icon "Abertura do Messenger da Intercom" at bounding box center [37, 526] width 30 height 30
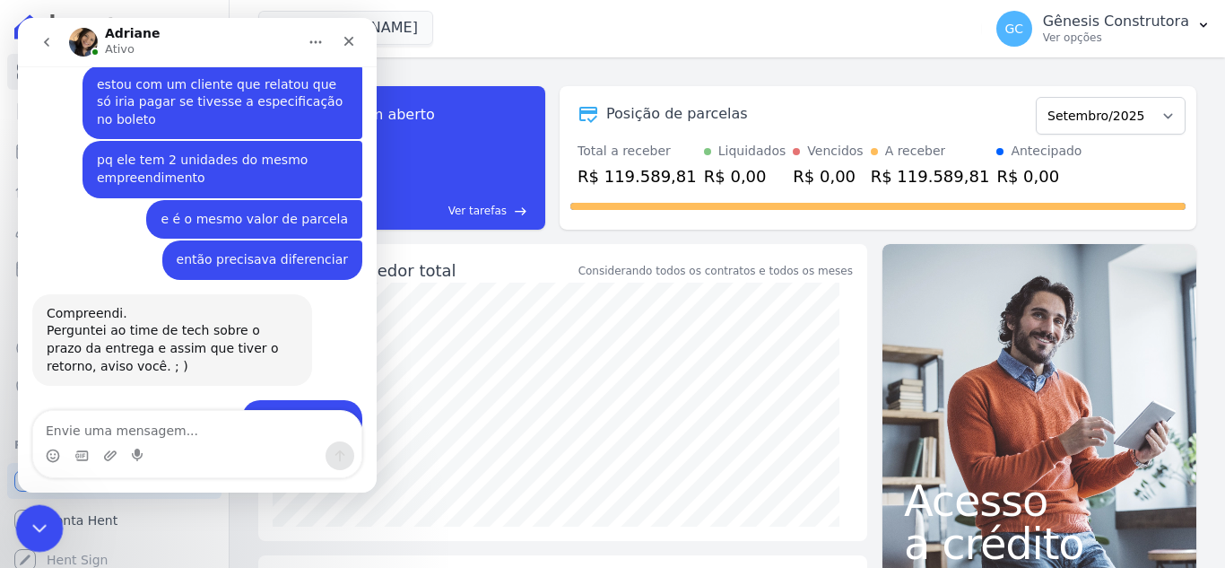
click at [48, 524] on div "Encerramento do Messenger da Intercom" at bounding box center [36, 525] width 43 height 43
